Goal: Task Accomplishment & Management: Use online tool/utility

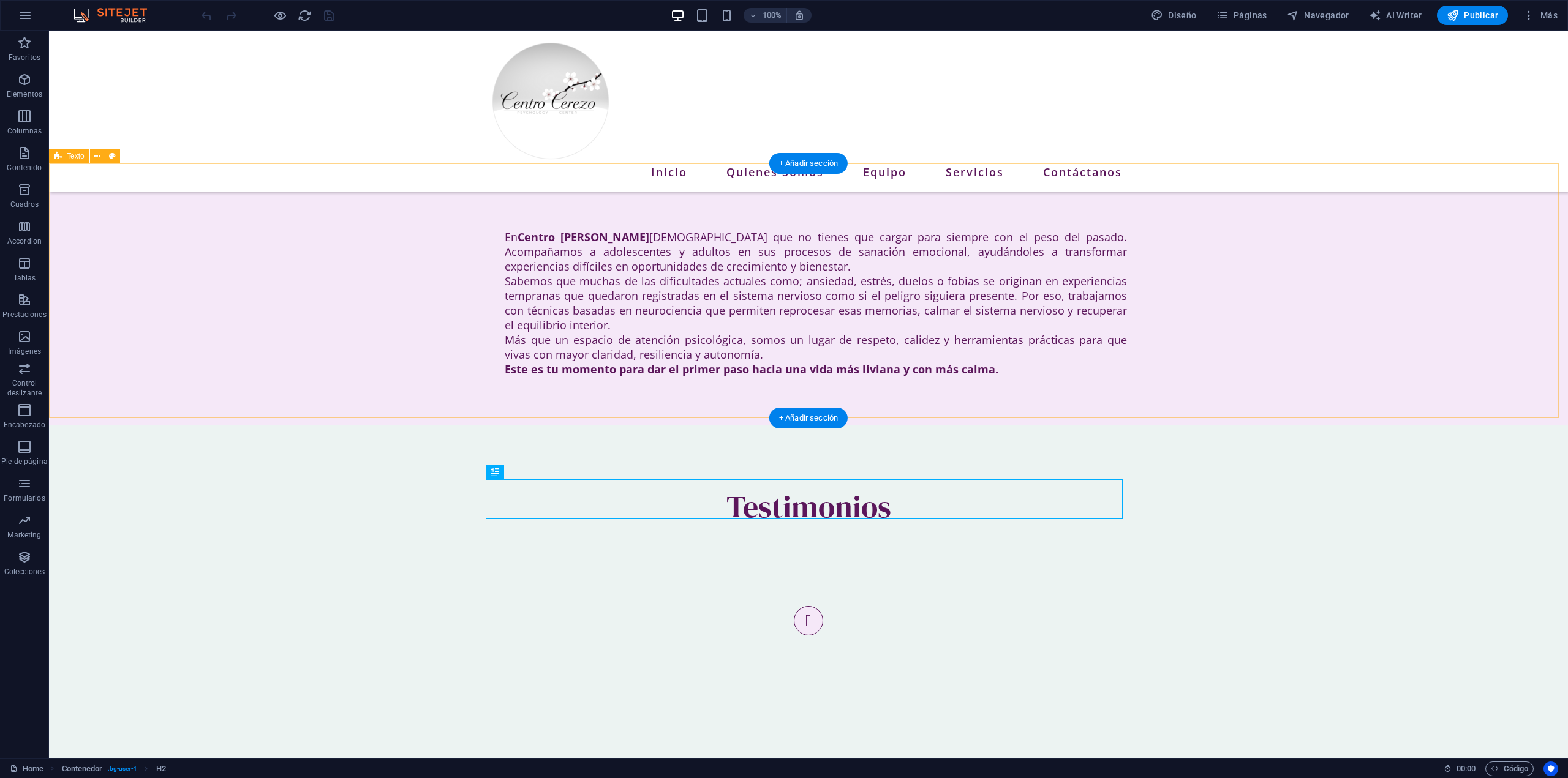
scroll to position [472, 0]
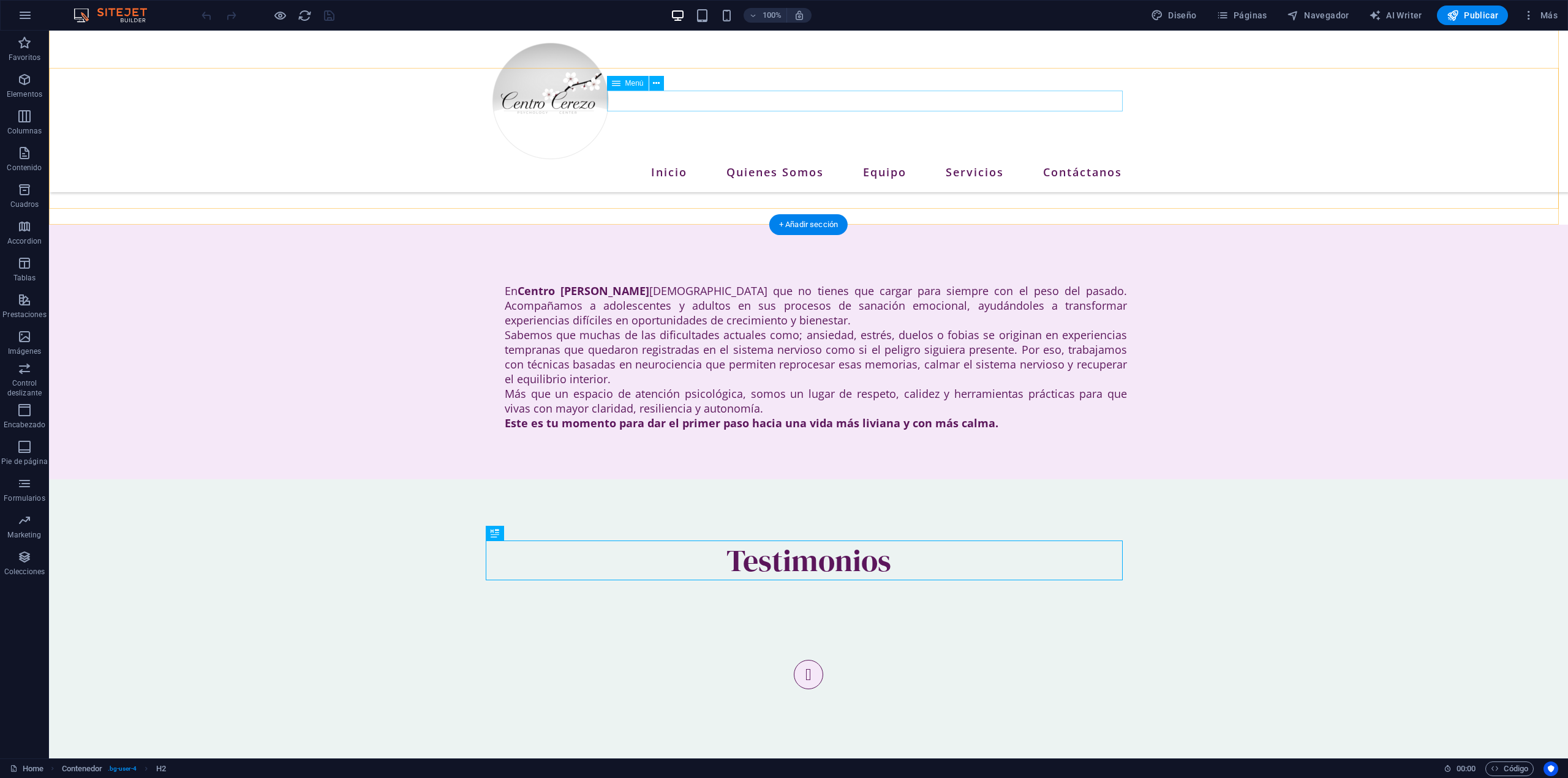
click at [1073, 162] on nav "Inicio Quienes Somos Equipo Servicios Contáctanos" at bounding box center [808, 172] width 637 height 21
click at [635, 84] on span "Menú" at bounding box center [634, 83] width 18 height 8
click at [637, 82] on span "Menú" at bounding box center [634, 83] width 18 height 8
select select
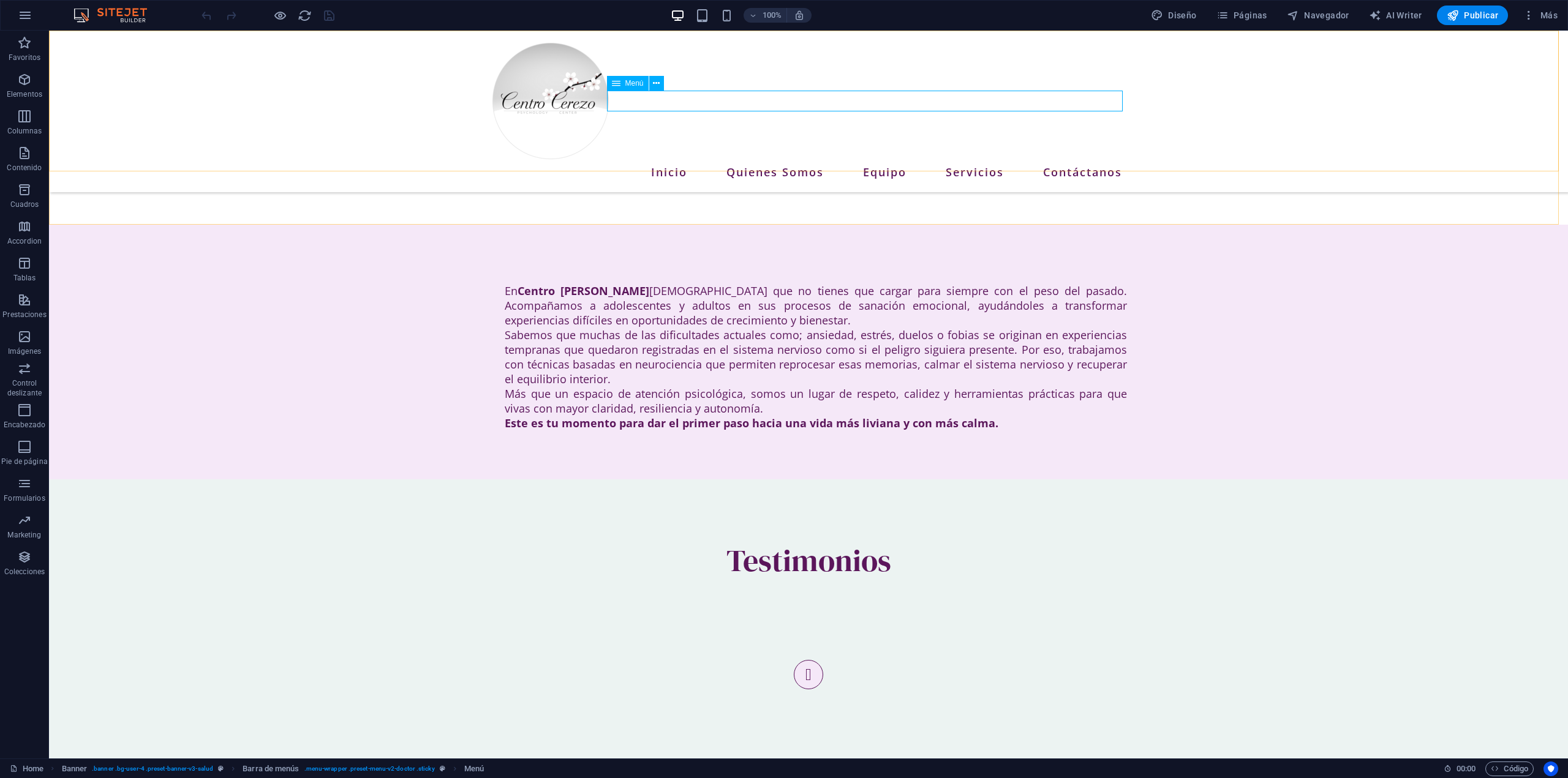
select select "1"
select select
select select "2"
select select
select select "3"
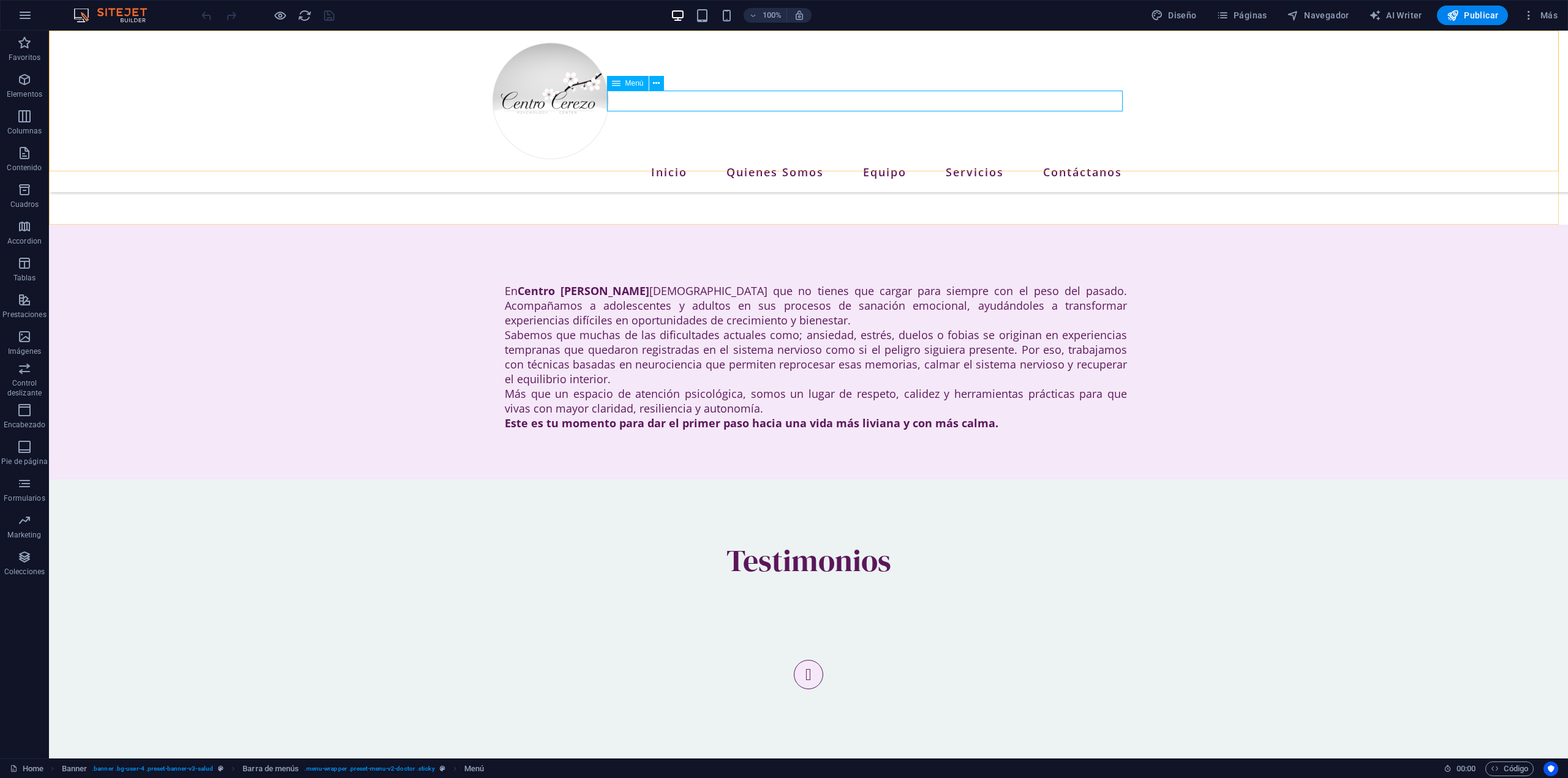
select select
select select "6"
select select
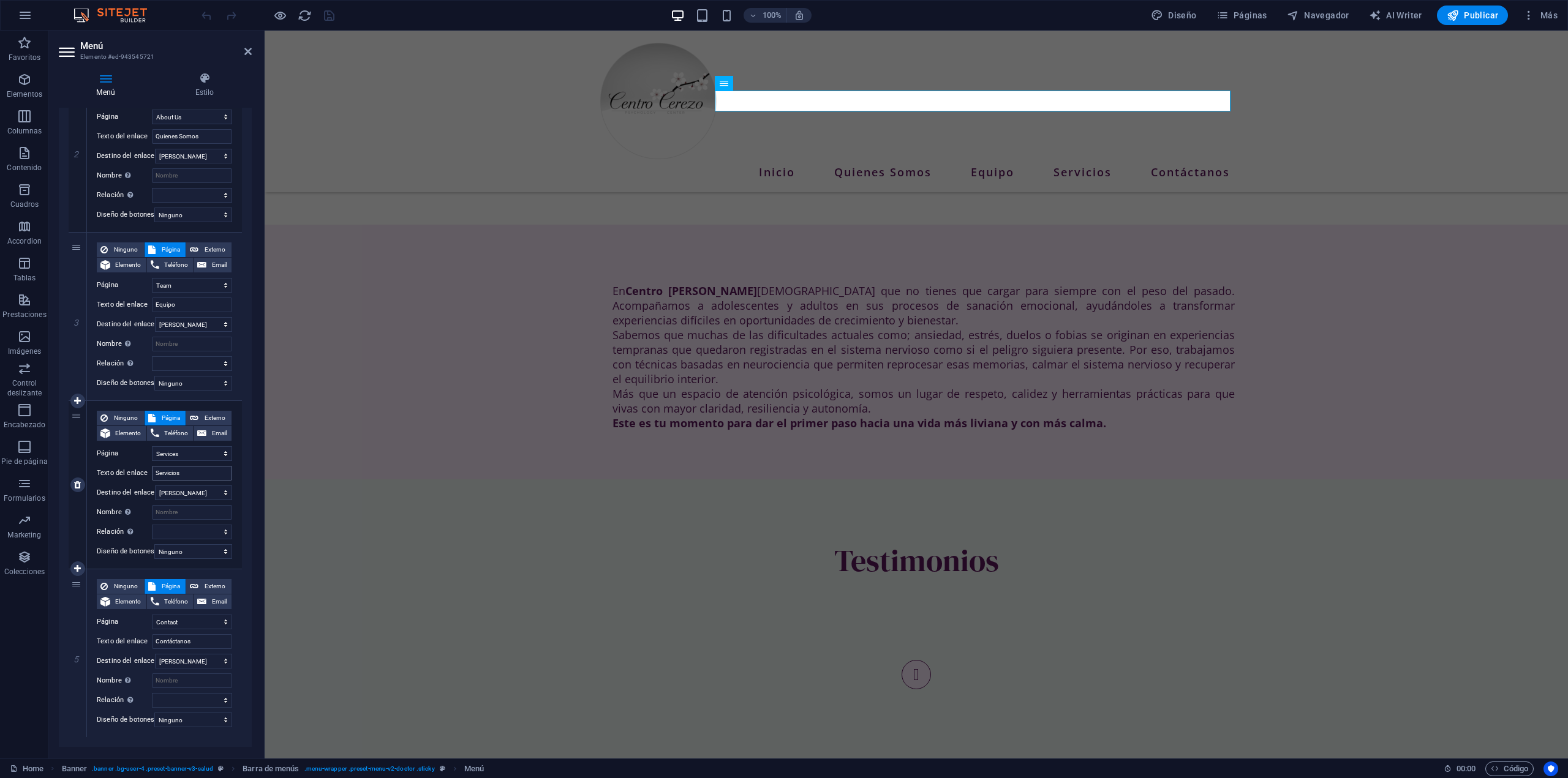
scroll to position [368, 0]
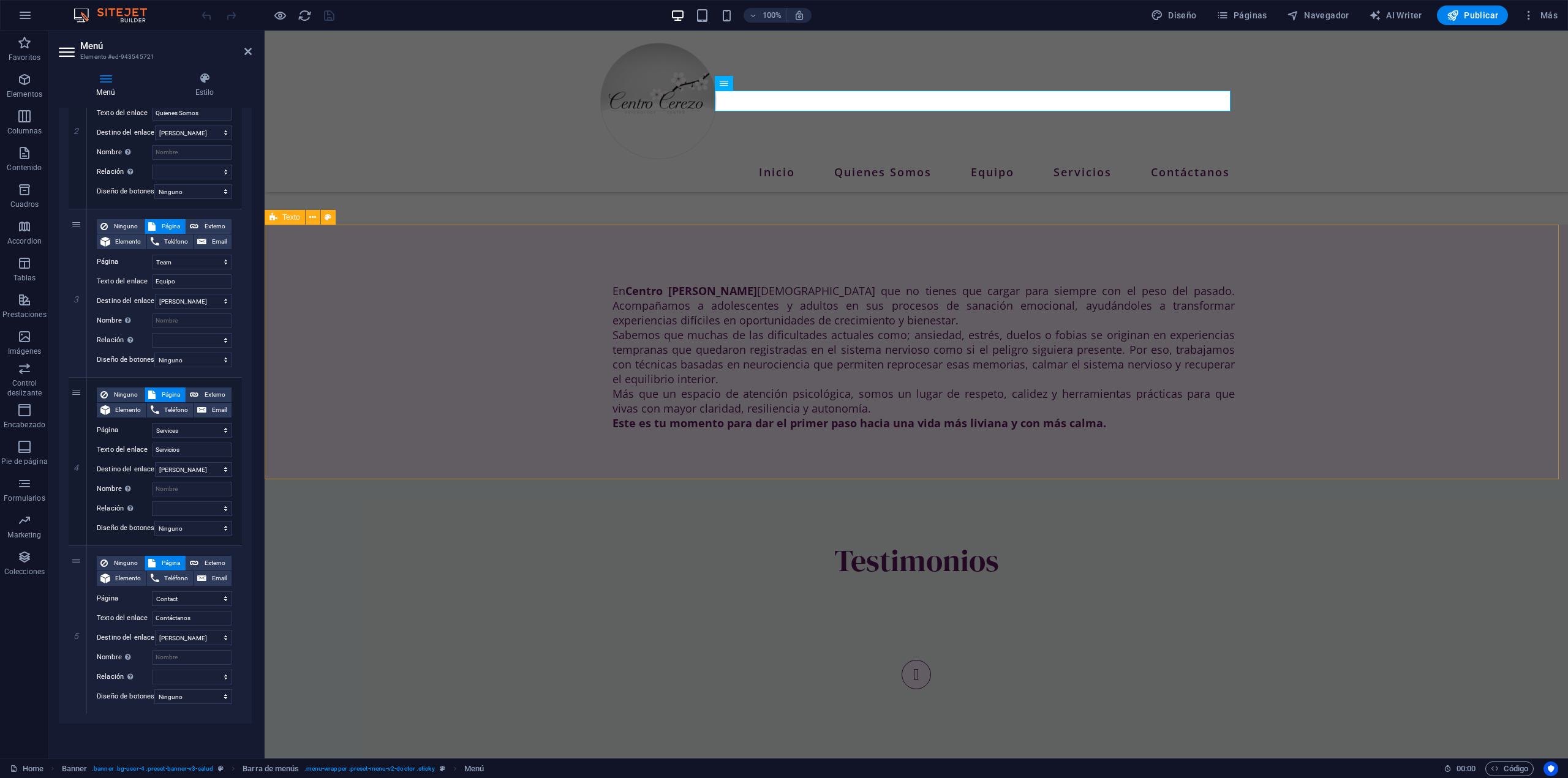
click at [1409, 316] on div "En Centro [PERSON_NAME] [DEMOGRAPHIC_DATA] que no tienes que cargar para siempr…" at bounding box center [916, 351] width 1303 height 254
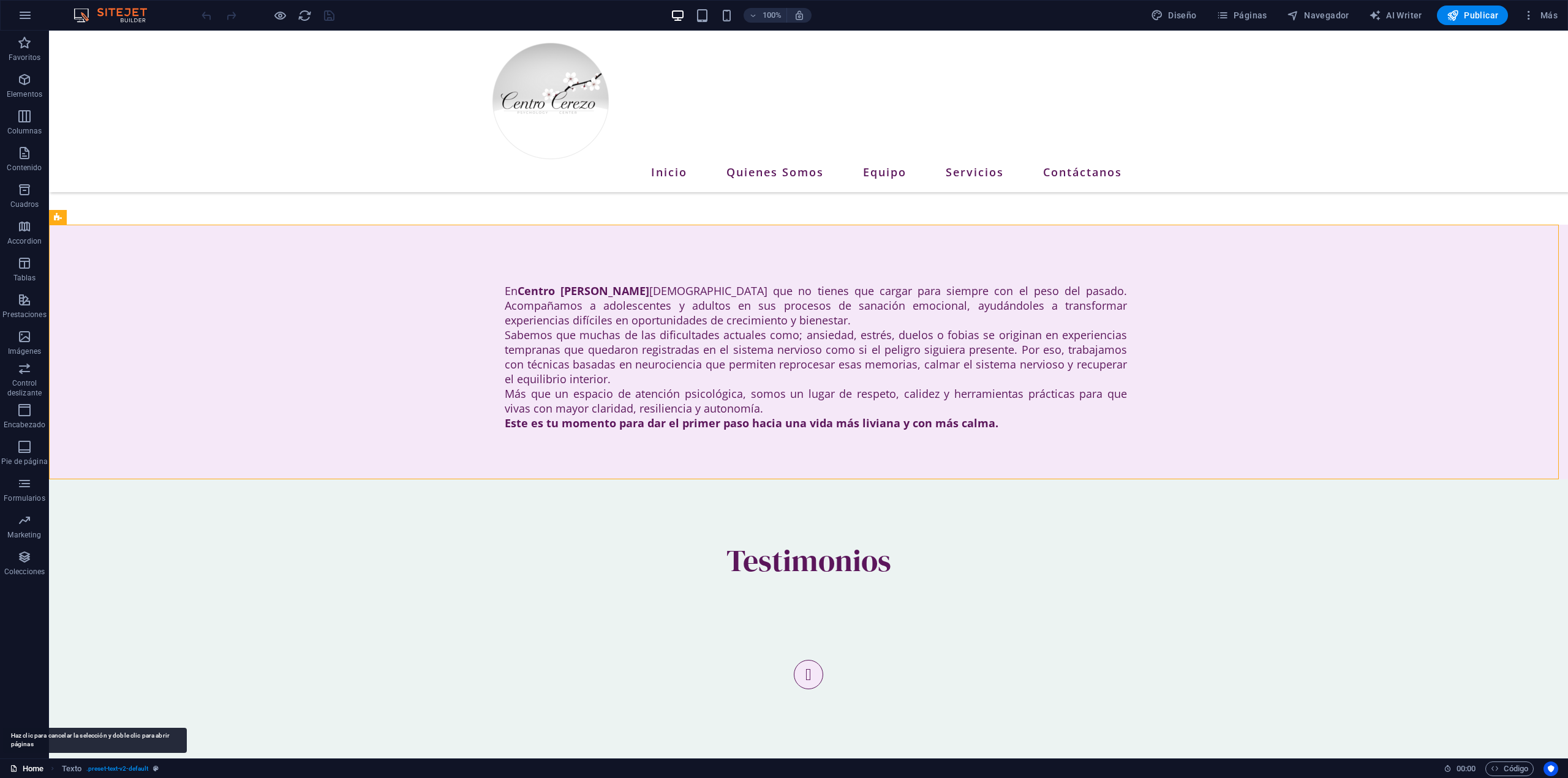
click at [35, 769] on link "Home" at bounding box center [26, 769] width 33 height 15
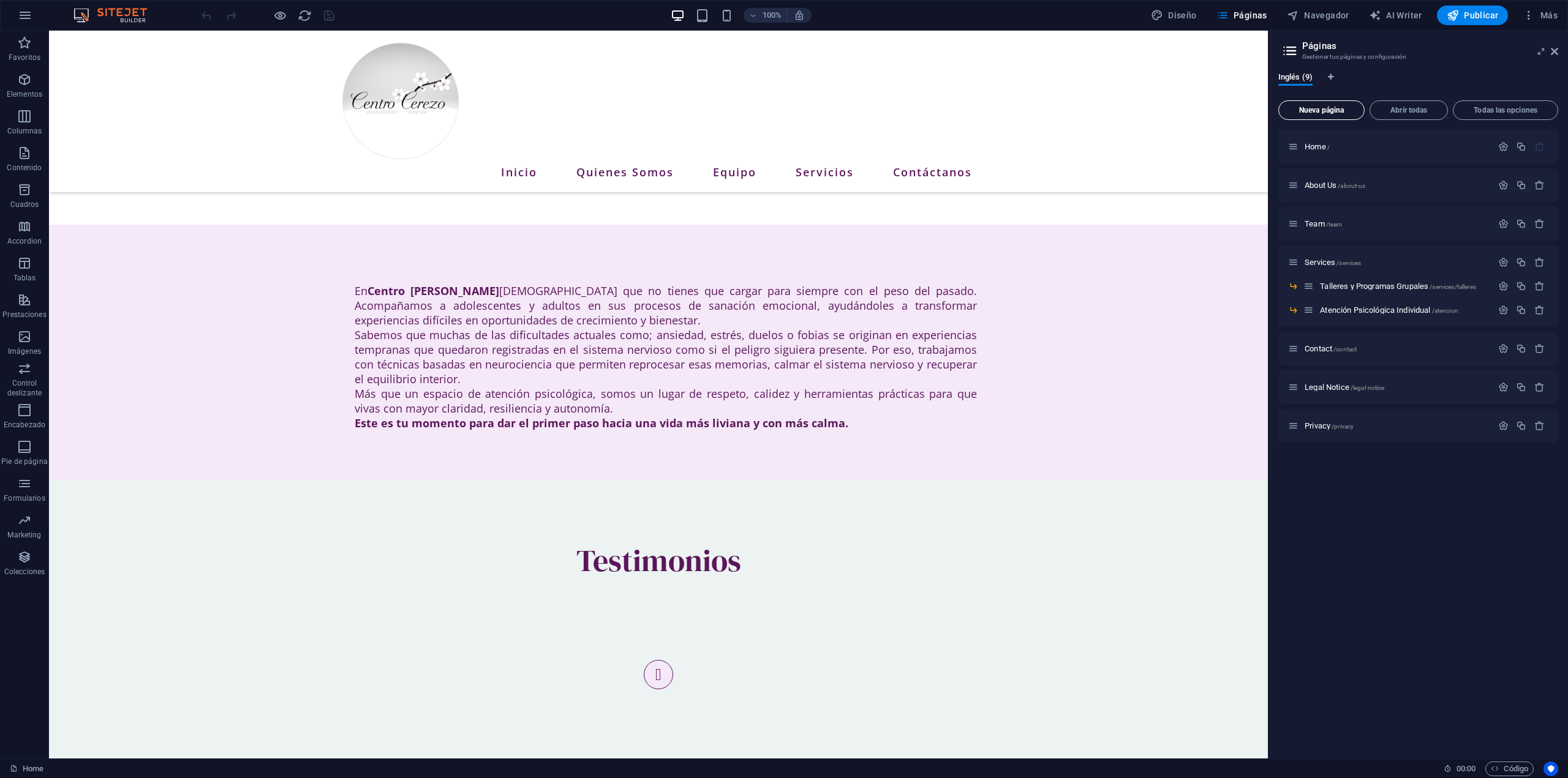
click at [1332, 106] on span "Nueva página" at bounding box center [1321, 110] width 75 height 8
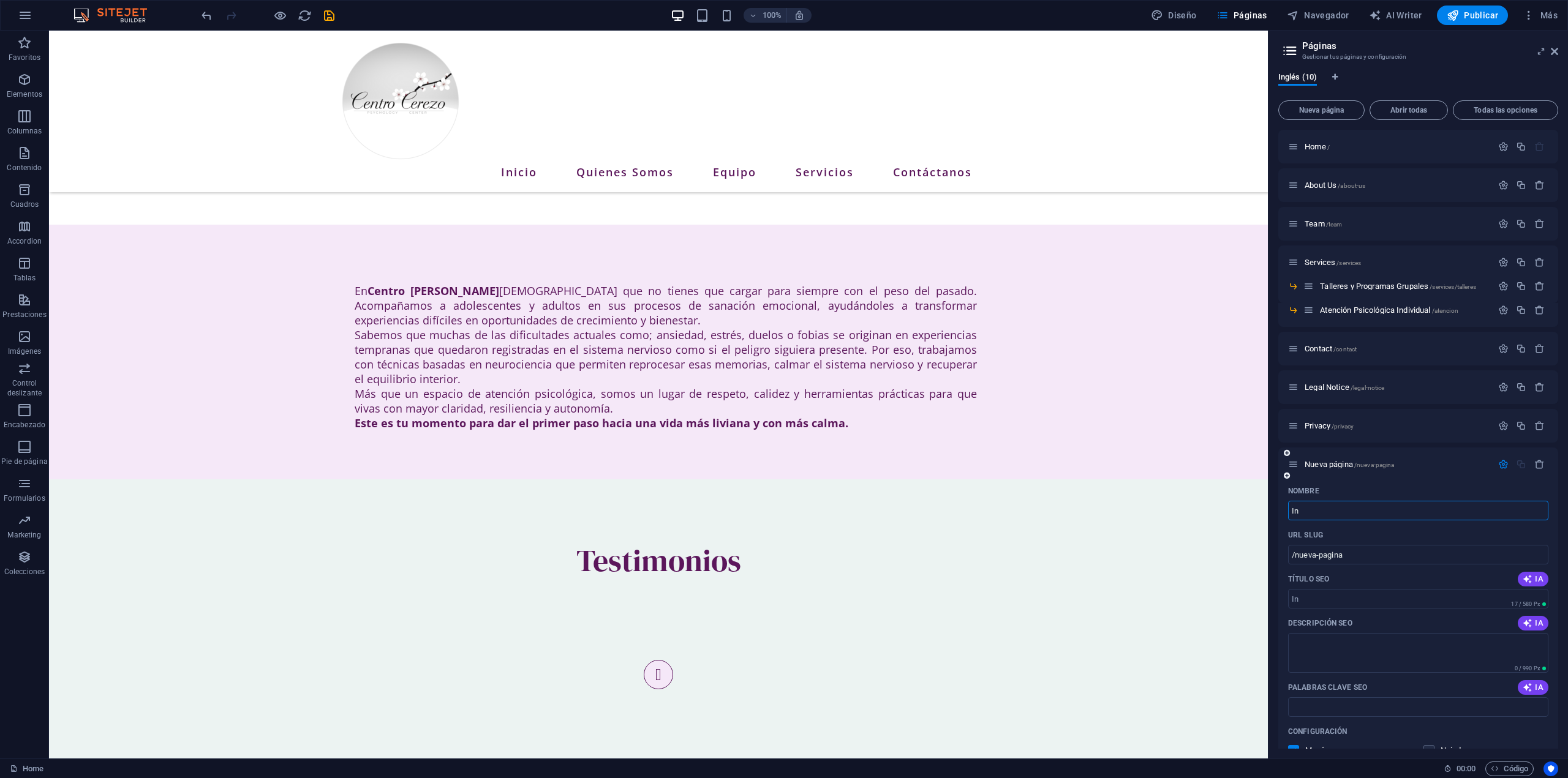
type input "In"
type input "/in"
type input "Inscripción"
type input "/inscripcion"
type input "Inscripción taller"
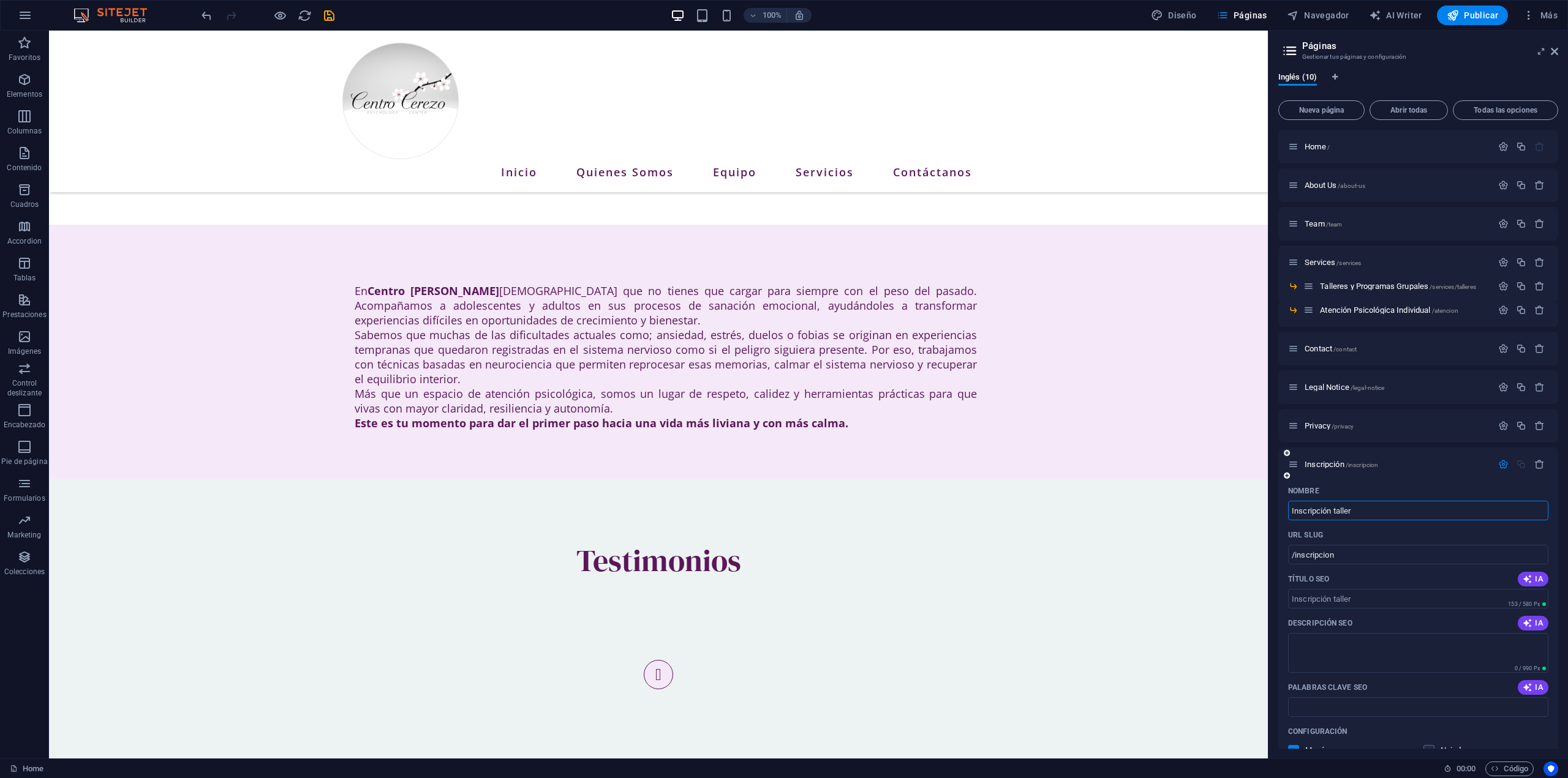
type input "/inscripcion-taller"
type input "Inscripción ta"
type input "/inscripcion-tal"
type input "Inscripción"
type input "/inscripcion"
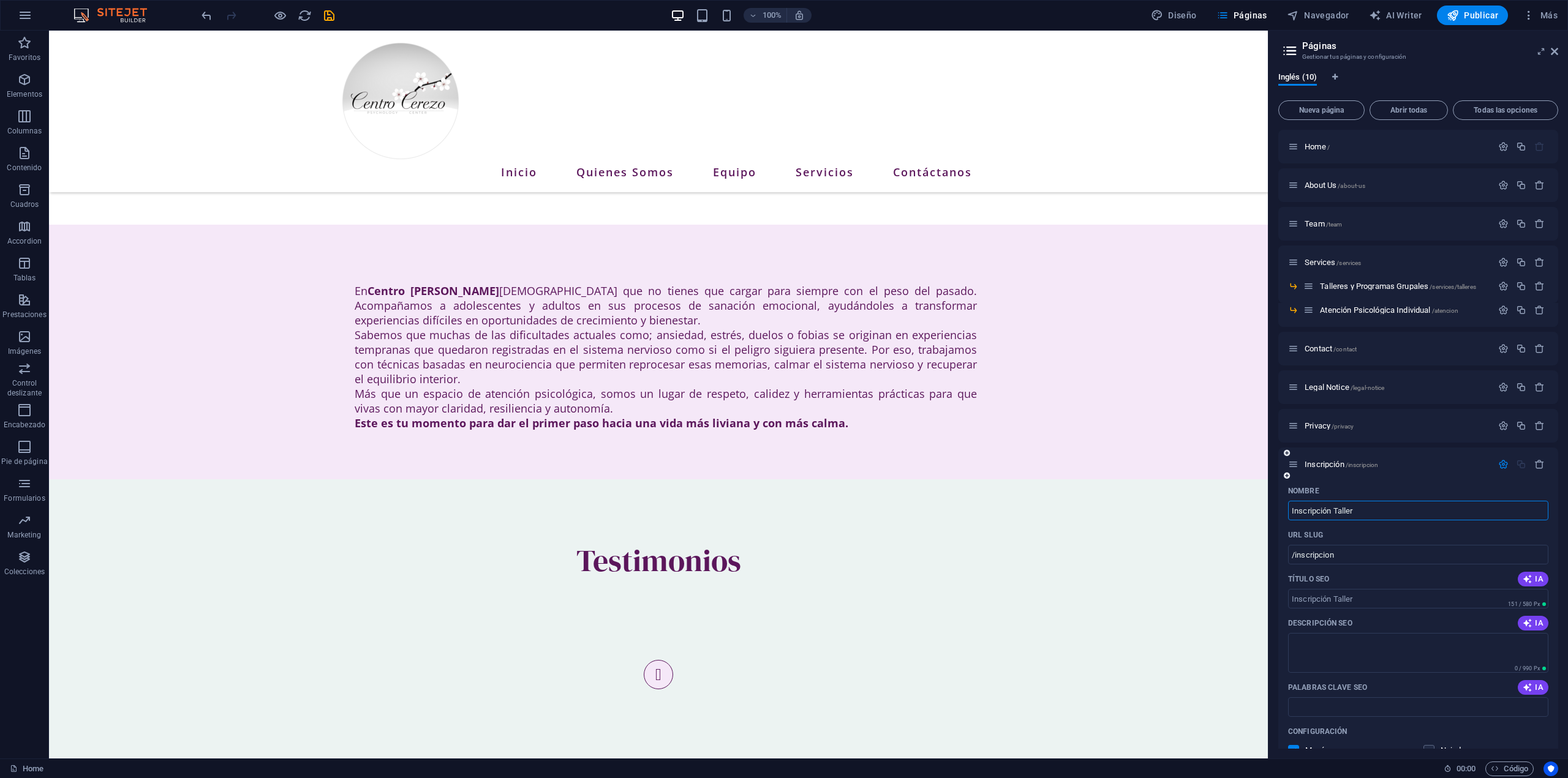
type input "Inscripción Taller"
type input "/inscripcion-taller"
type input "Inscripción Taller P"
type input "/inscripcion-taller-pa"
type input "Inscripción Taller PAES"
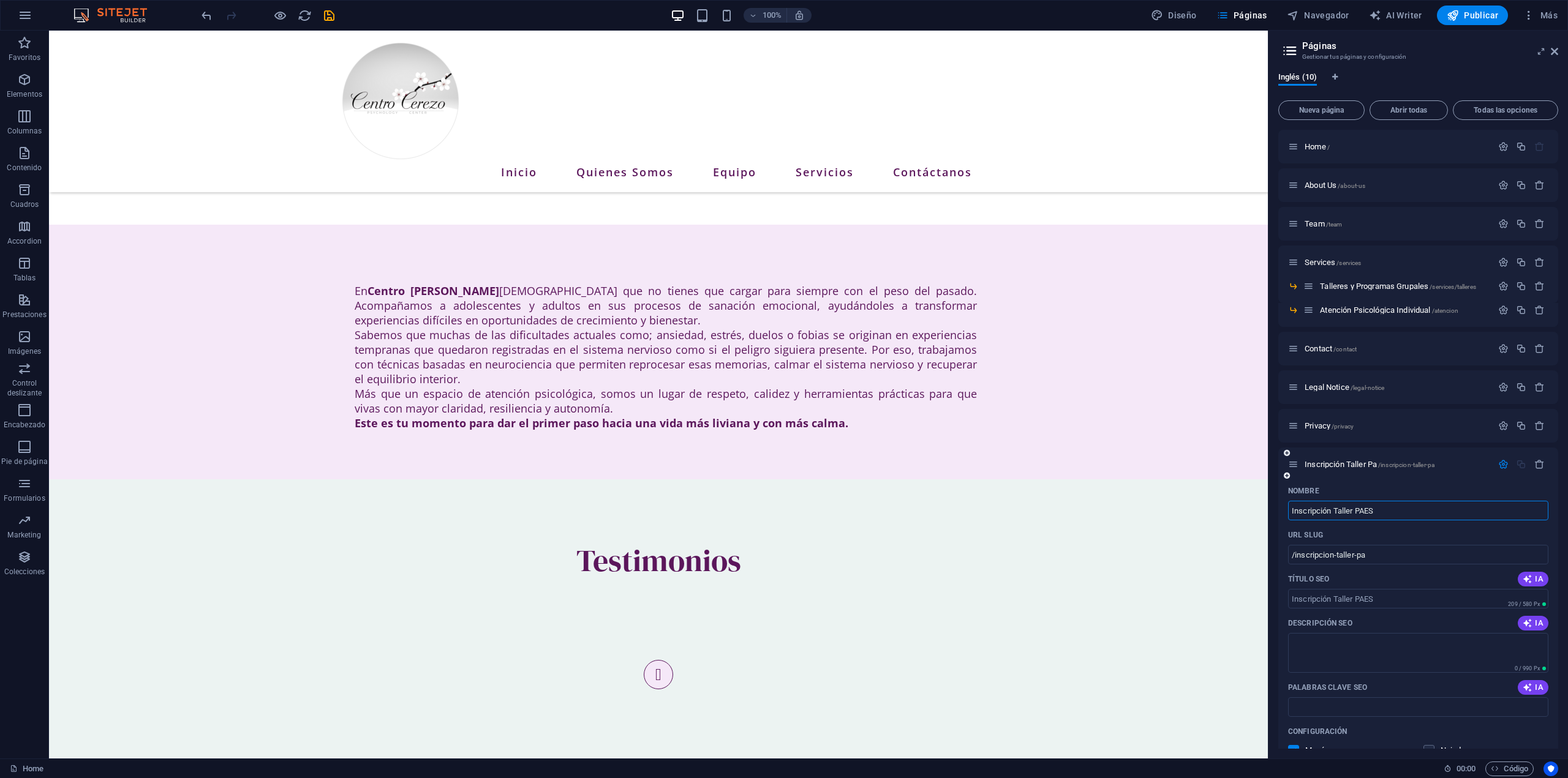
type input "/inscripcion-taller-paes"
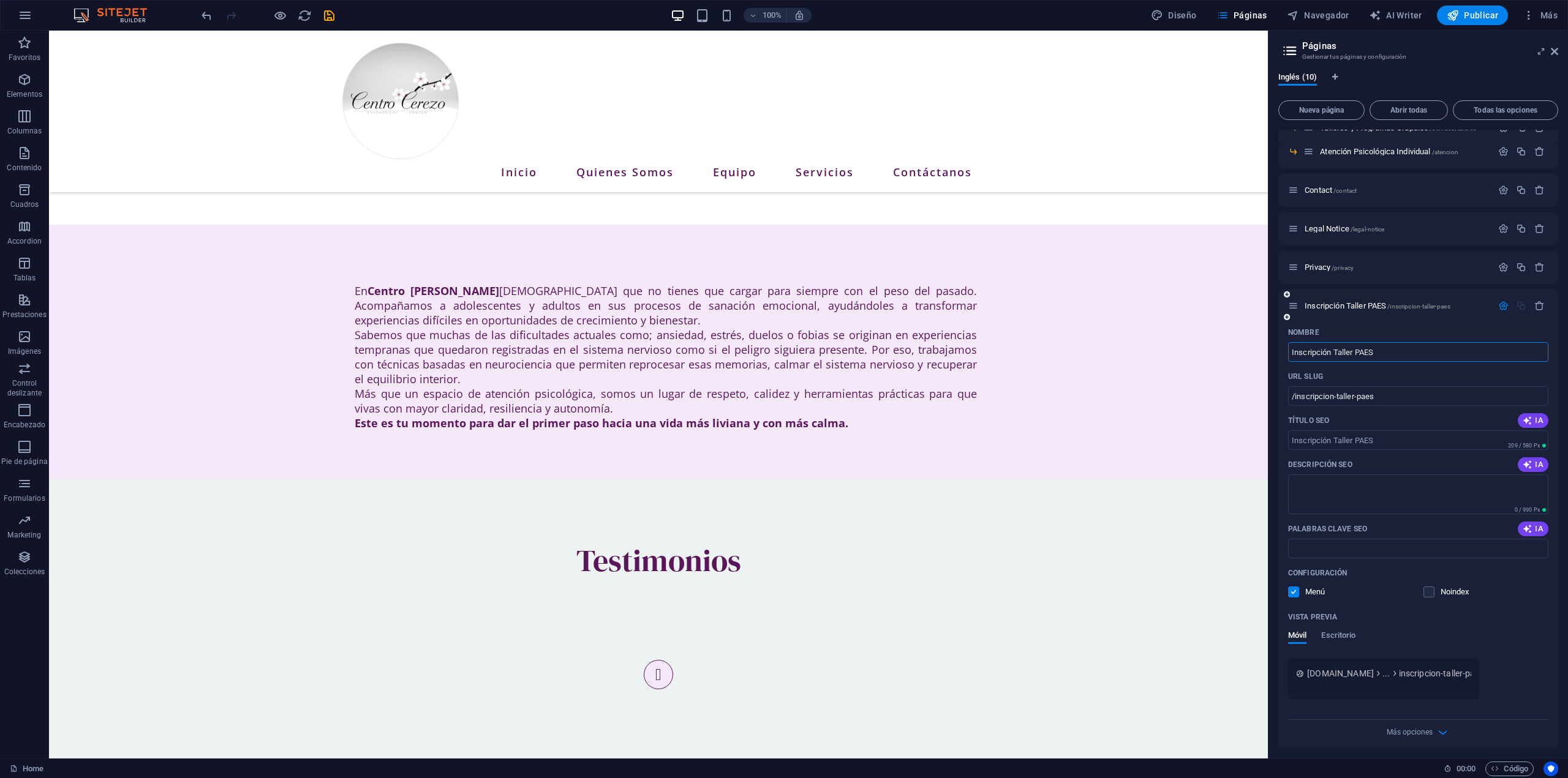
scroll to position [165, 0]
type input "Inscripción Taller PAES"
click at [1502, 302] on icon "button" at bounding box center [1503, 300] width 10 height 10
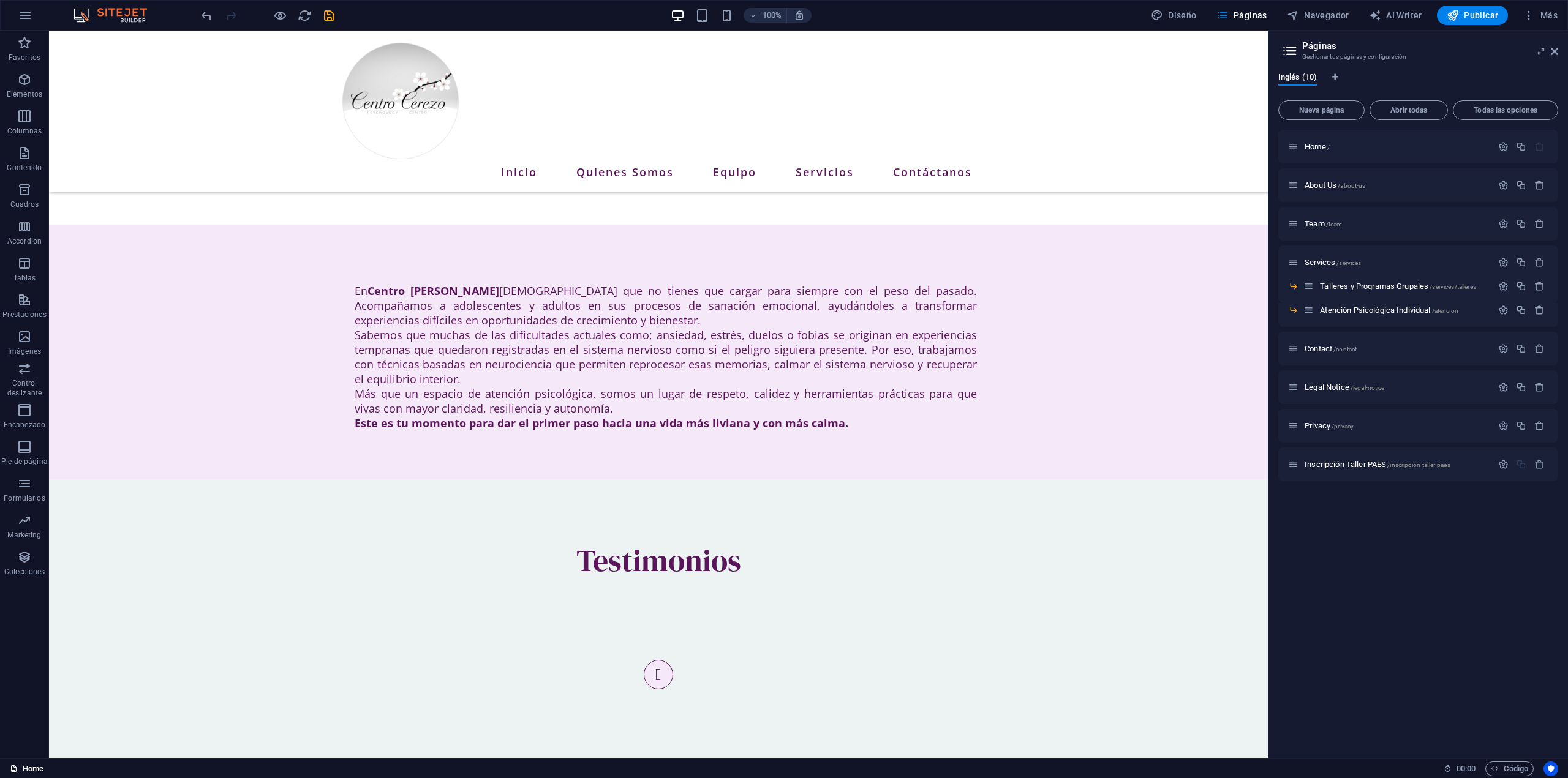
click at [25, 763] on link "Home" at bounding box center [26, 769] width 33 height 15
click at [1340, 460] on span "Inscripción Taller PAES /inscripcion-taller-paes" at bounding box center [1377, 464] width 146 height 9
click at [1344, 467] on span "Inscripción Taller PAES /inscripcion-taller-paes" at bounding box center [1377, 464] width 146 height 9
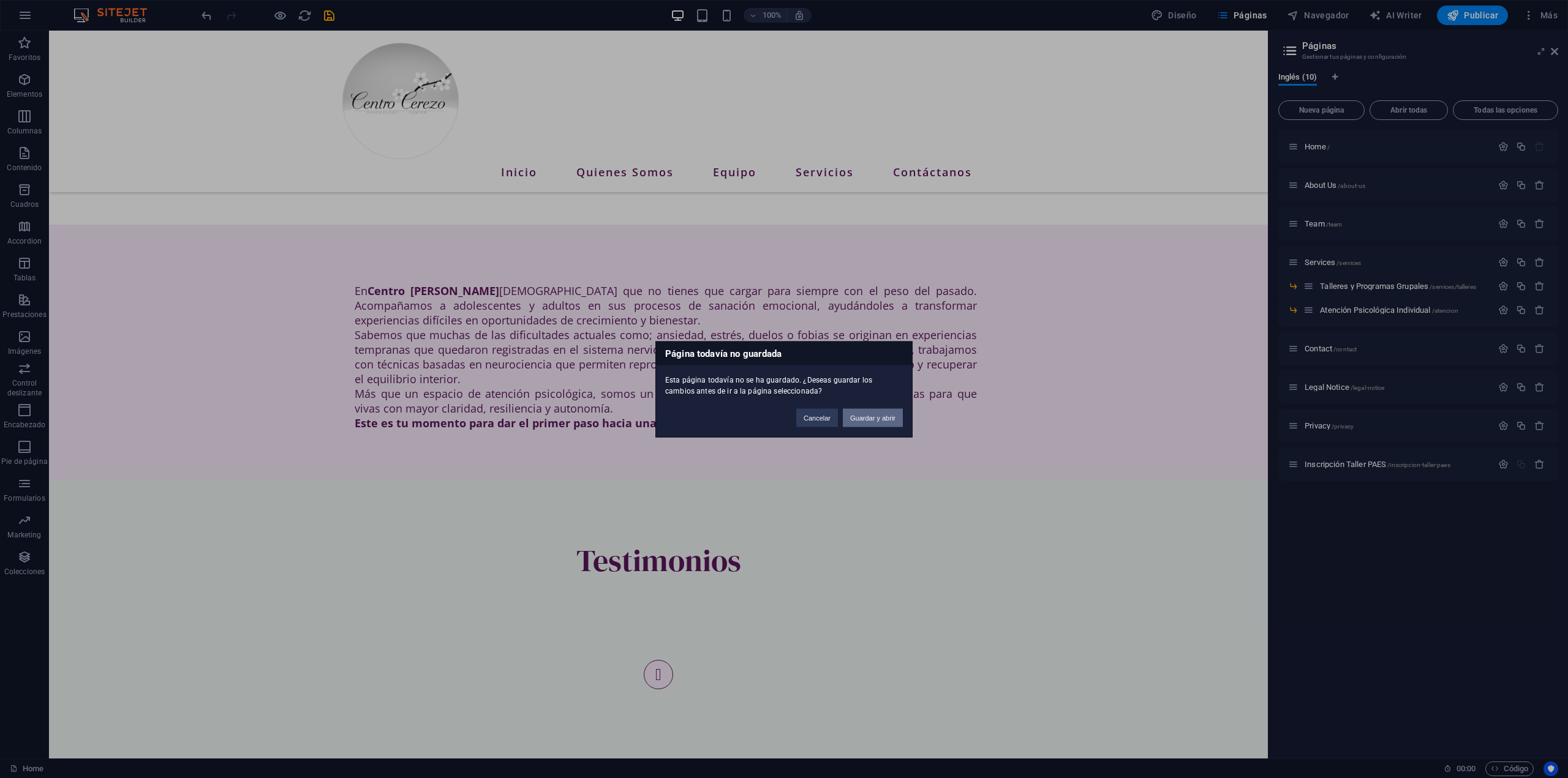
click at [871, 417] on button "Guardar y abrir" at bounding box center [872, 417] width 60 height 18
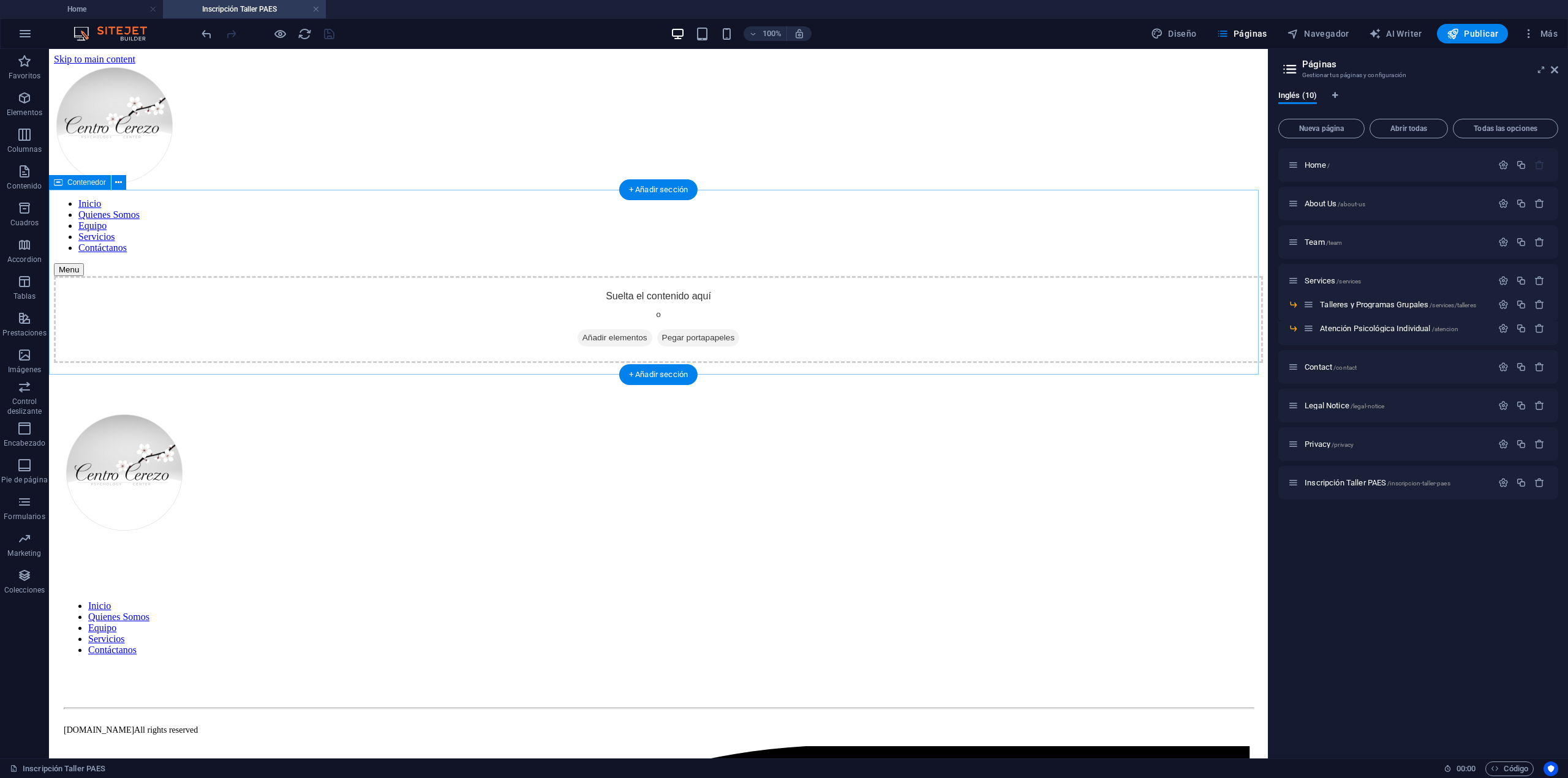
click at [598, 329] on span "Añadir elementos" at bounding box center [614, 338] width 75 height 17
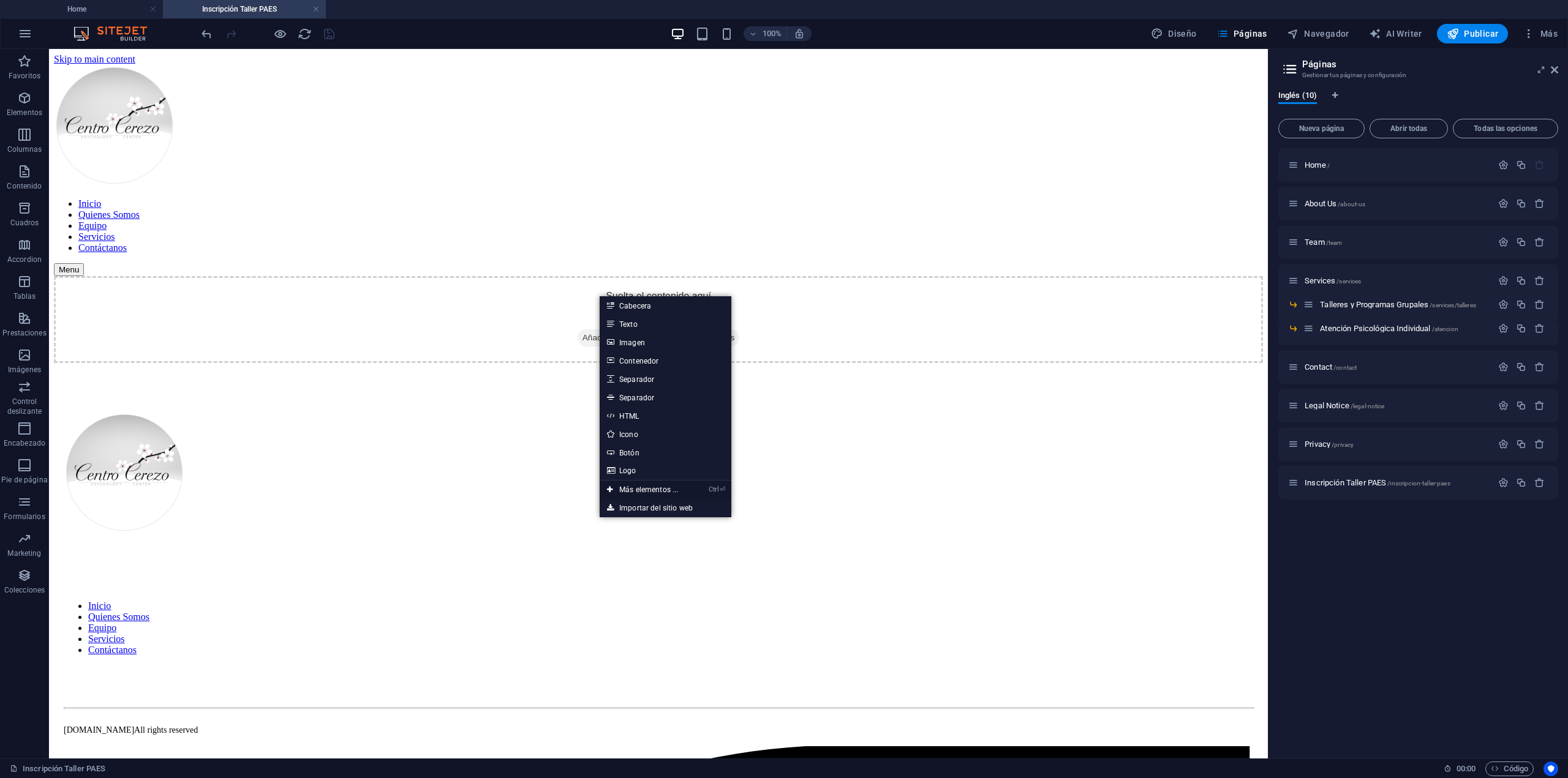
click at [668, 494] on link "Ctrl ⏎ Más elementos ..." at bounding box center [643, 489] width 86 height 18
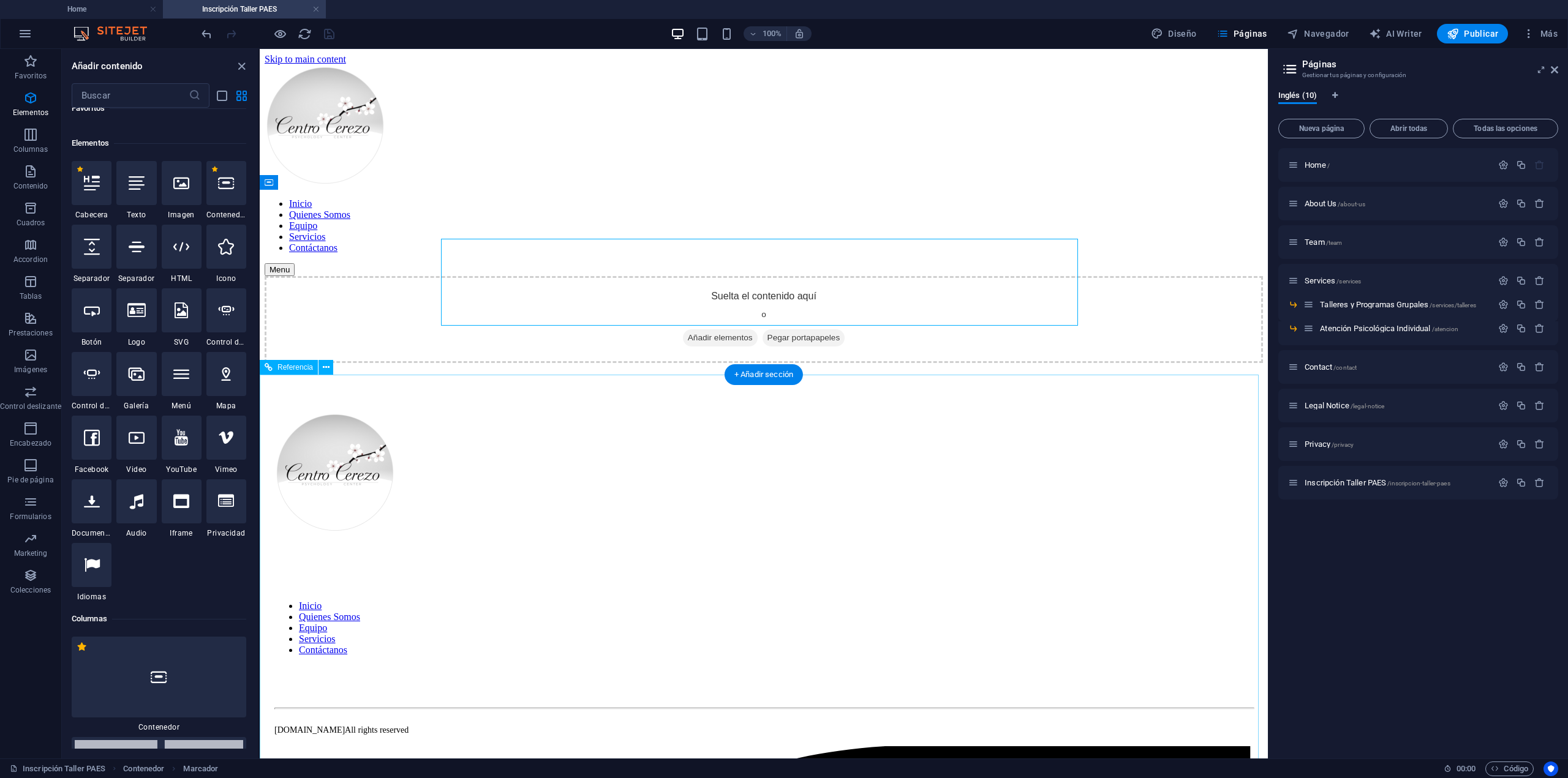
scroll to position [229, 0]
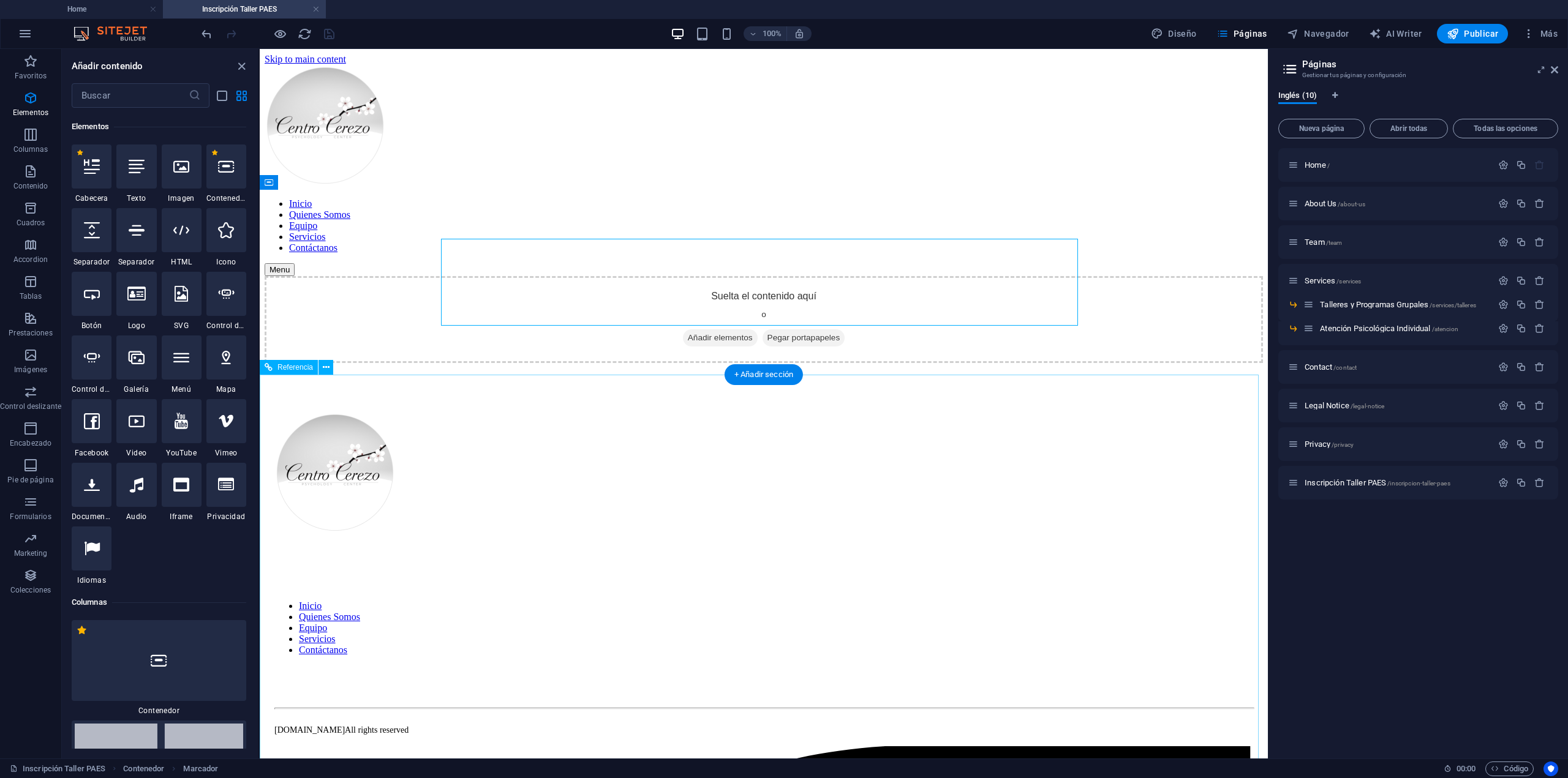
click at [668, 494] on div "Inicio Quienes Somos Equipo Servicios Contáctanos" at bounding box center [763, 557] width 979 height 290
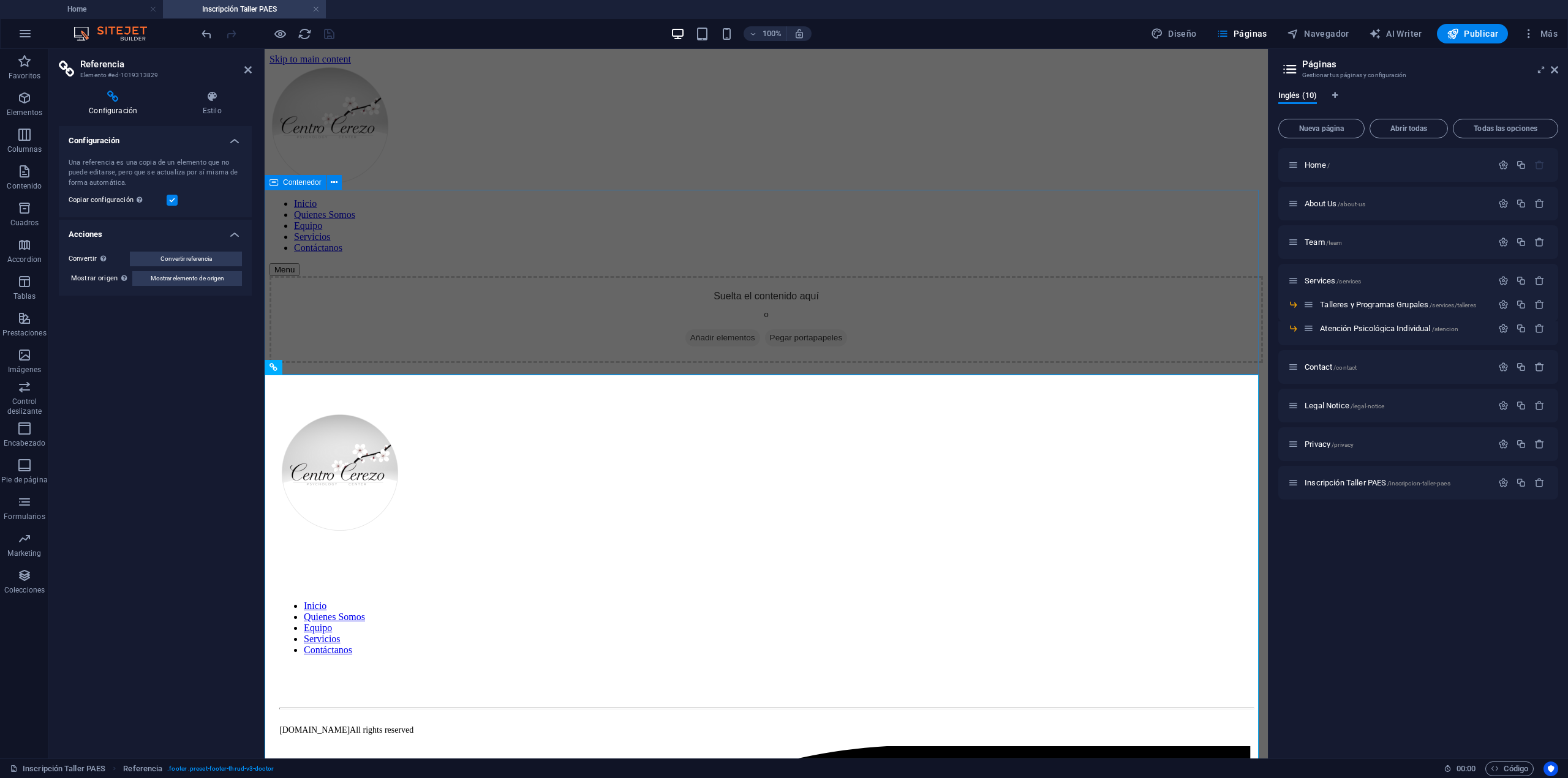
click at [714, 329] on span "Añadir elementos" at bounding box center [722, 338] width 75 height 17
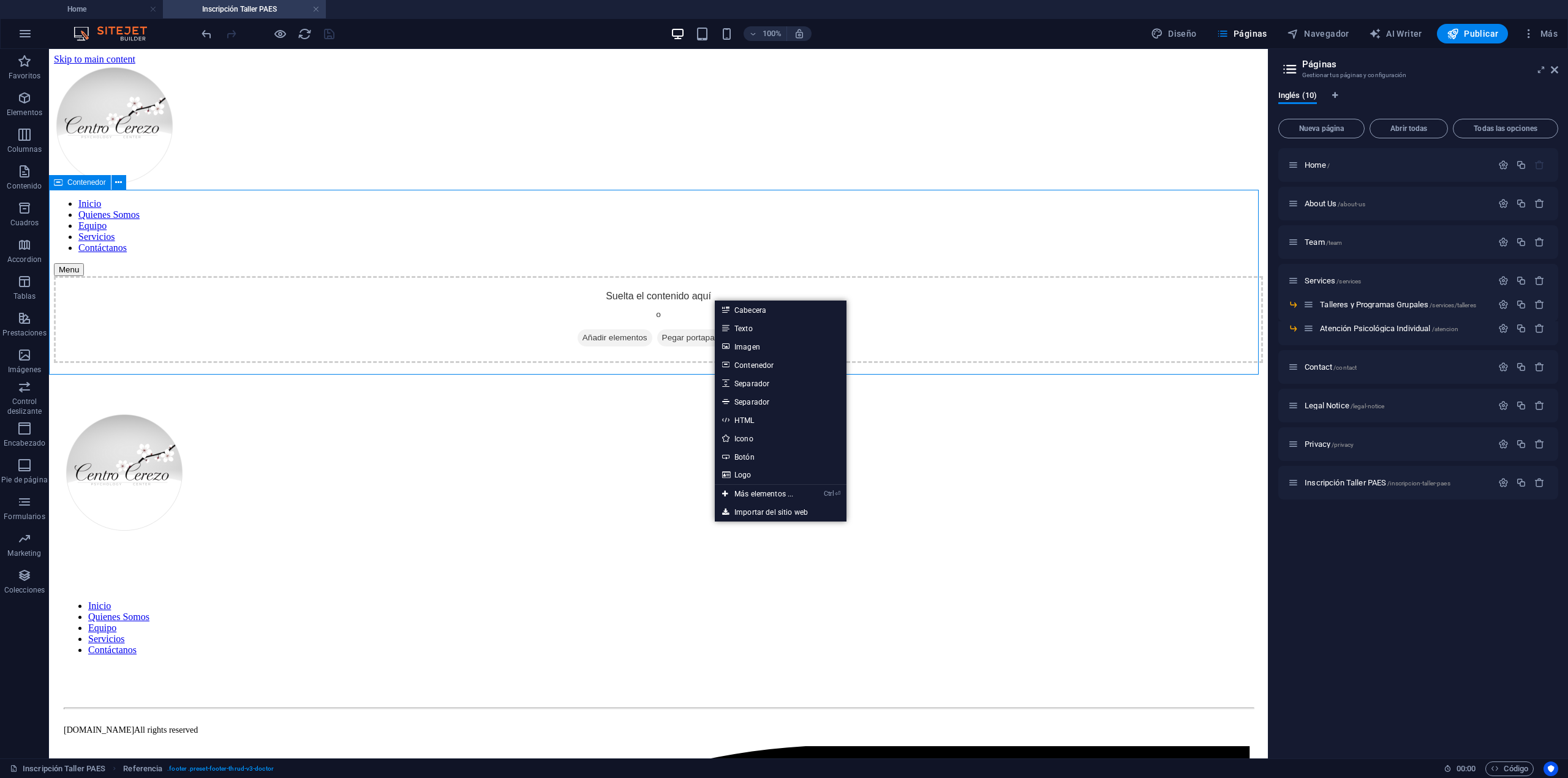
click at [621, 286] on div "Suelta el contenido aquí o Añadir elementos Pegar portapapeles" at bounding box center [658, 319] width 1209 height 87
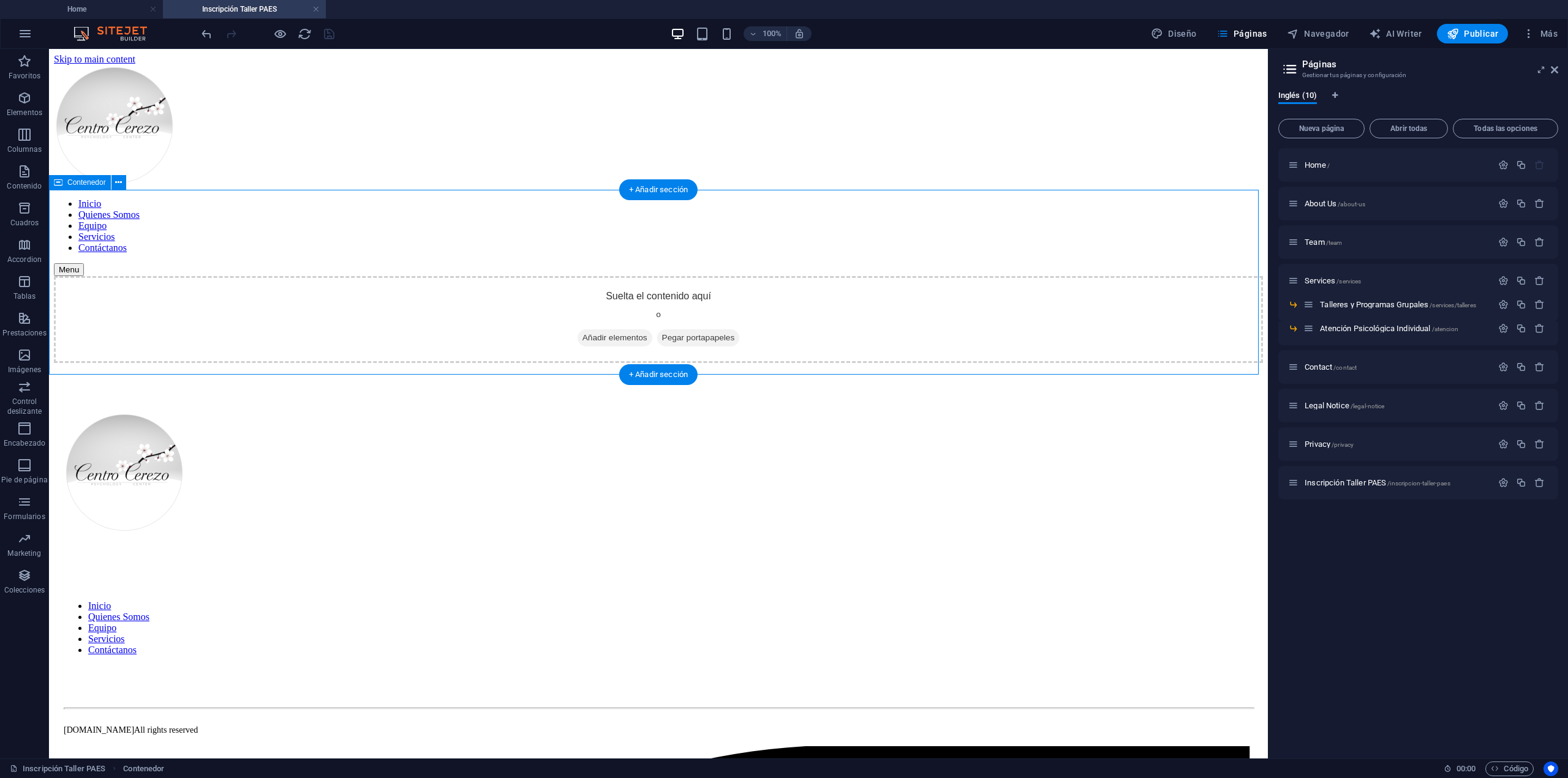
click at [606, 329] on span "Añadir elementos" at bounding box center [614, 338] width 75 height 17
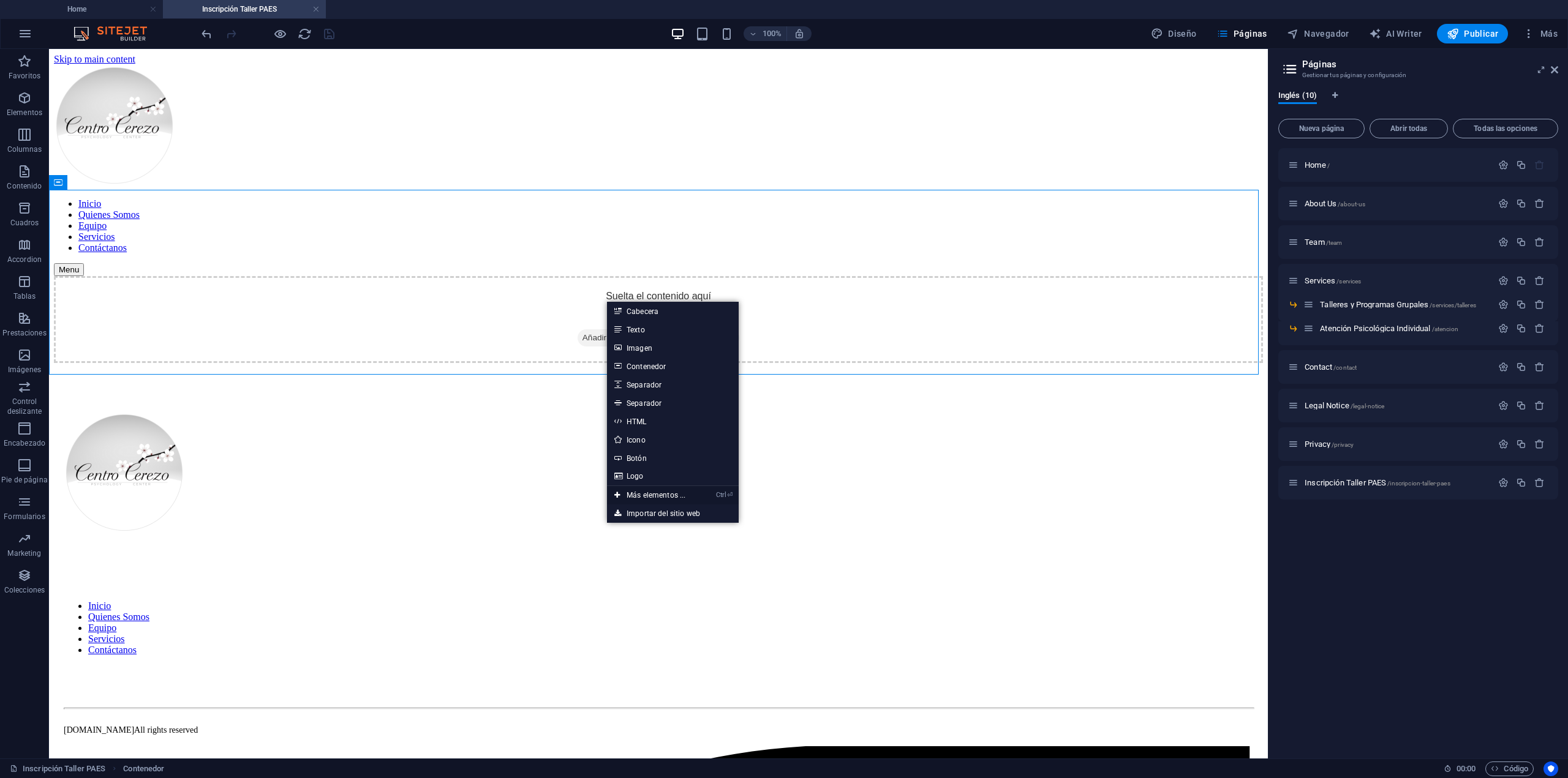
drag, startPoint x: 656, startPoint y: 489, endPoint x: 397, endPoint y: 441, distance: 263.4
click at [656, 489] on link "Ctrl ⏎ Más elementos ..." at bounding box center [649, 494] width 86 height 18
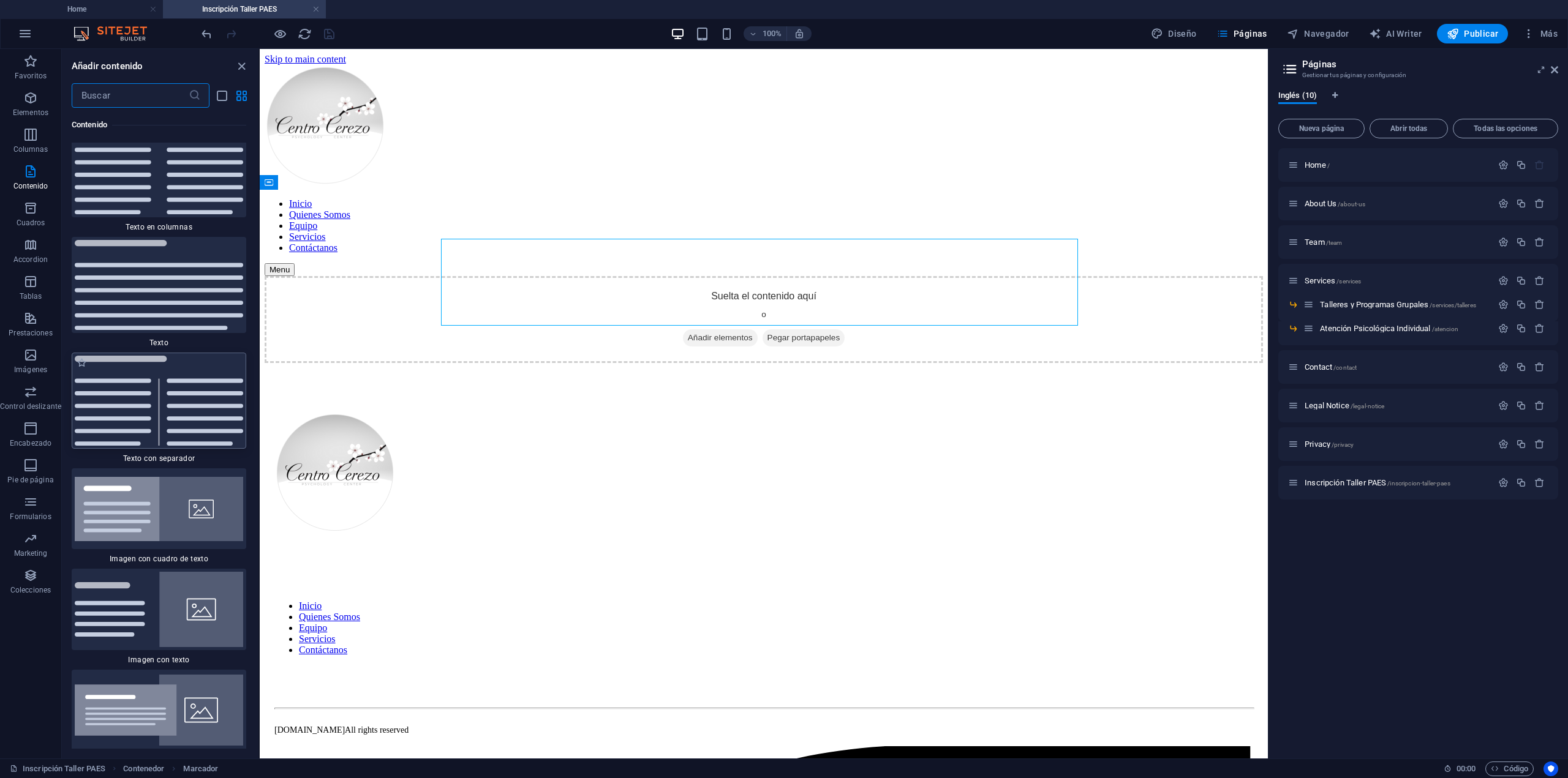
scroll to position [4211, 0]
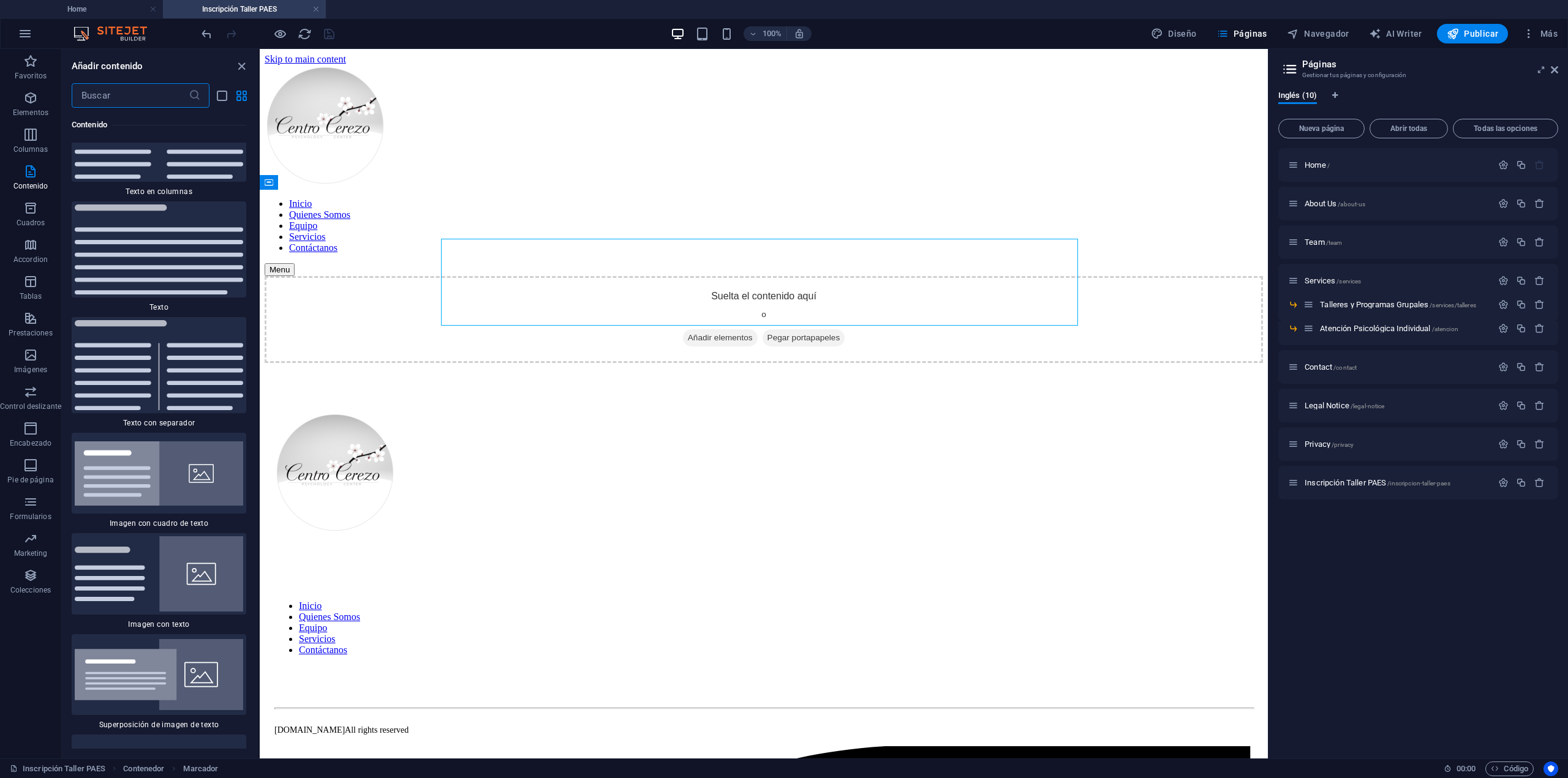
click at [151, 97] on input "text" at bounding box center [130, 95] width 117 height 25
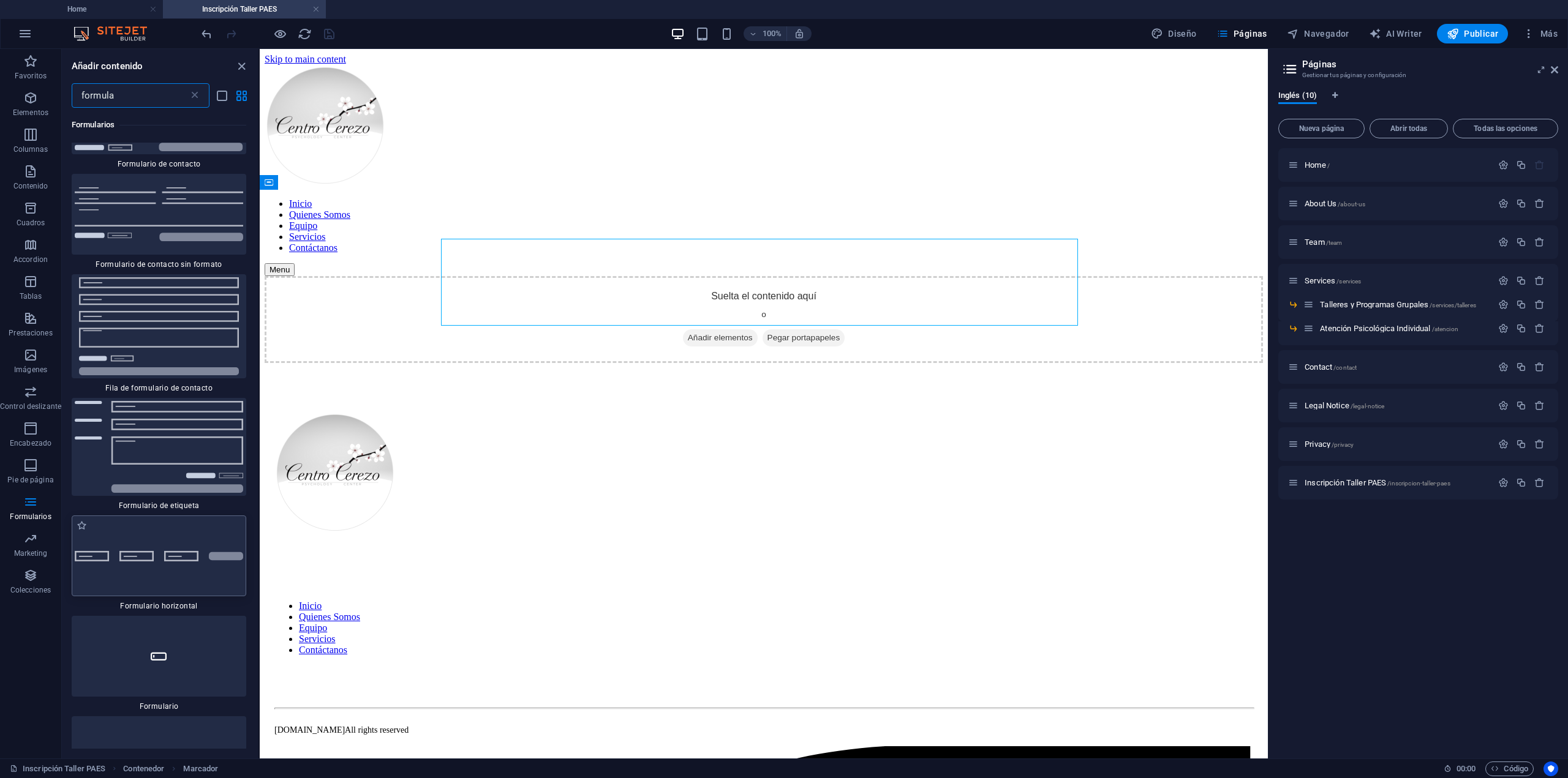
scroll to position [183, 0]
type input "formula"
click at [186, 548] on img at bounding box center [159, 554] width 169 height 10
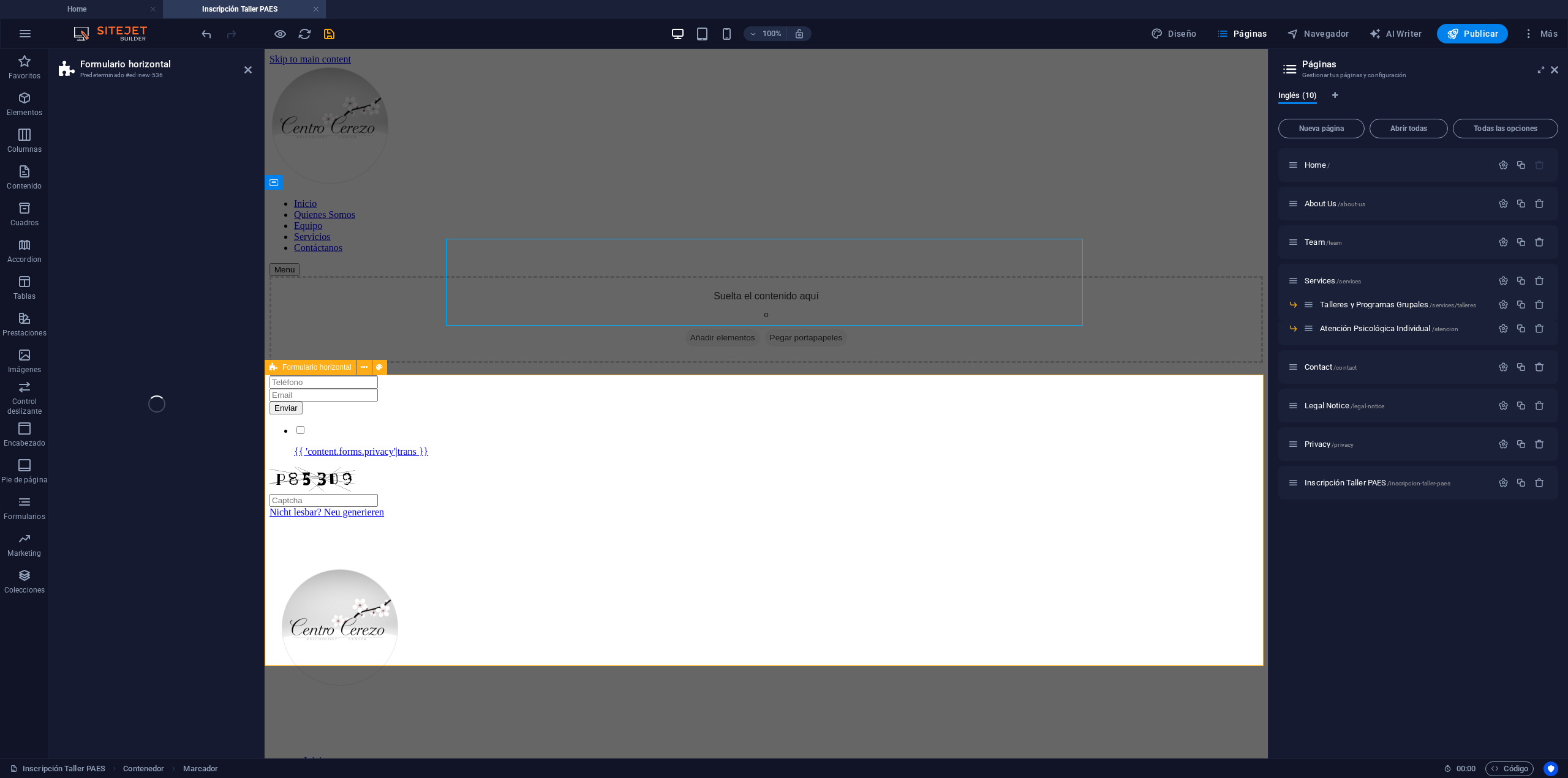
select select "rem"
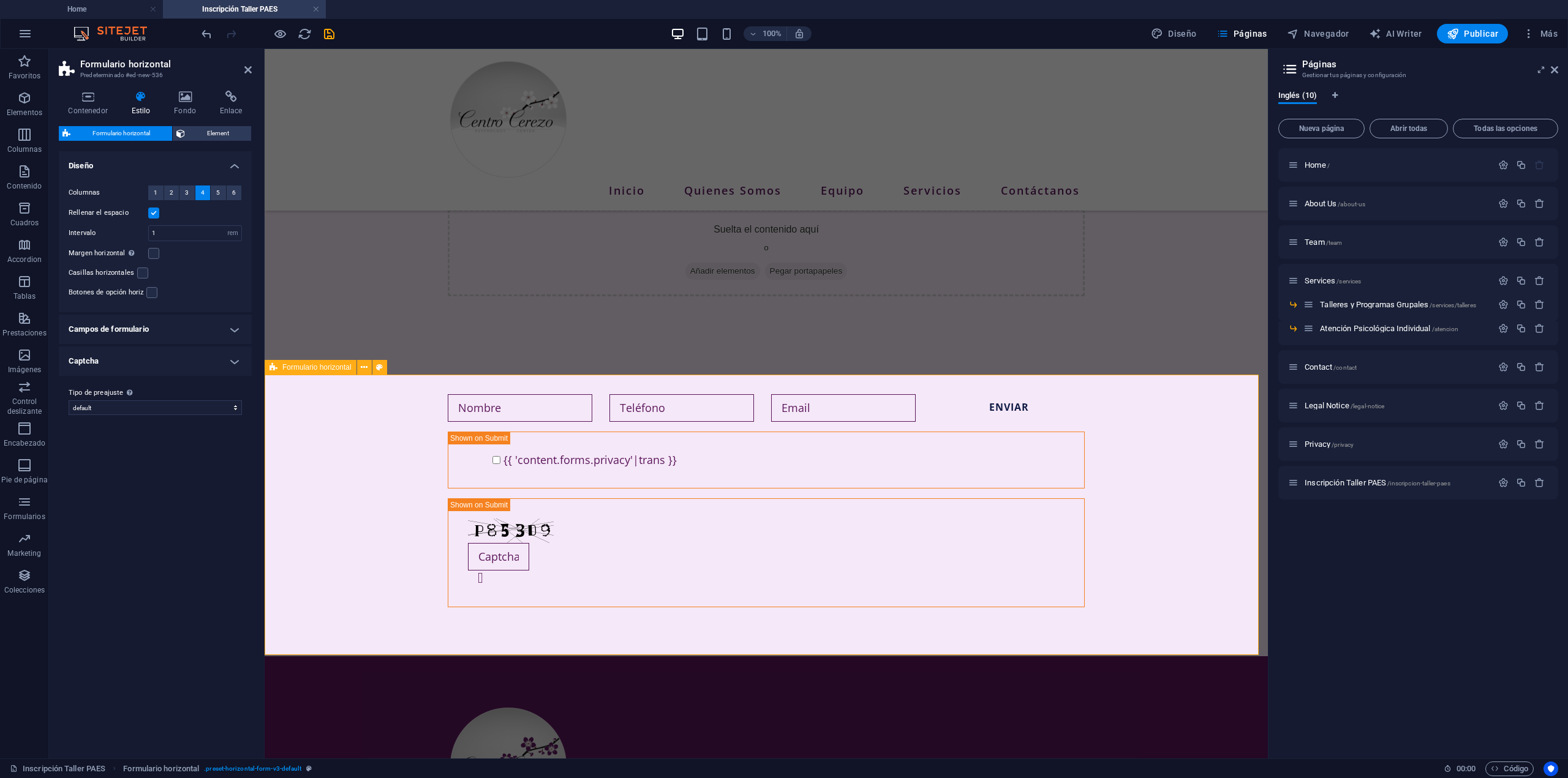
scroll to position [0, 0]
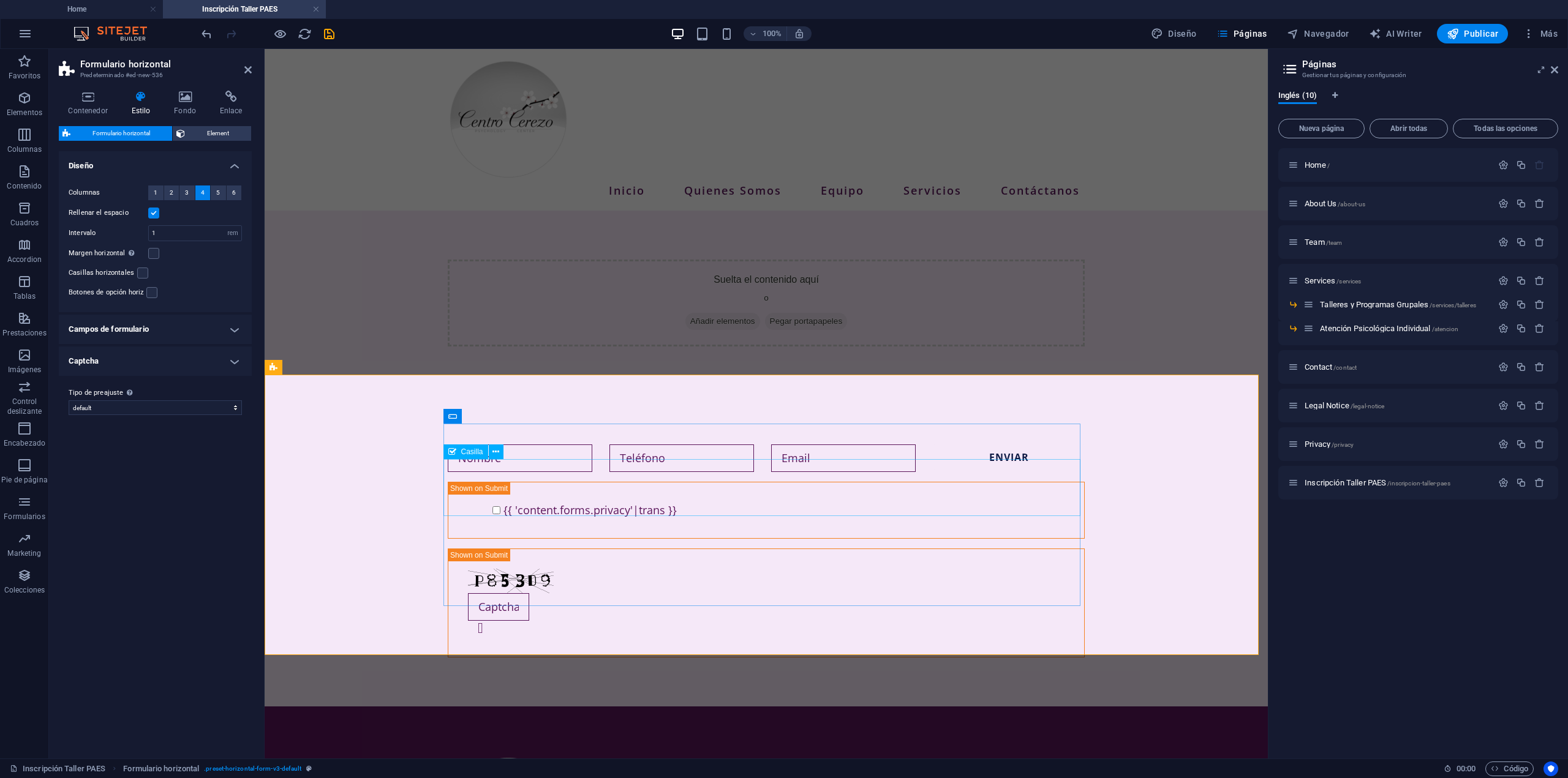
click at [613, 484] on div "{{ 'content.forms.privacy'|trans }}" at bounding box center [765, 510] width 637 height 57
